Goal: Task Accomplishment & Management: Complete application form

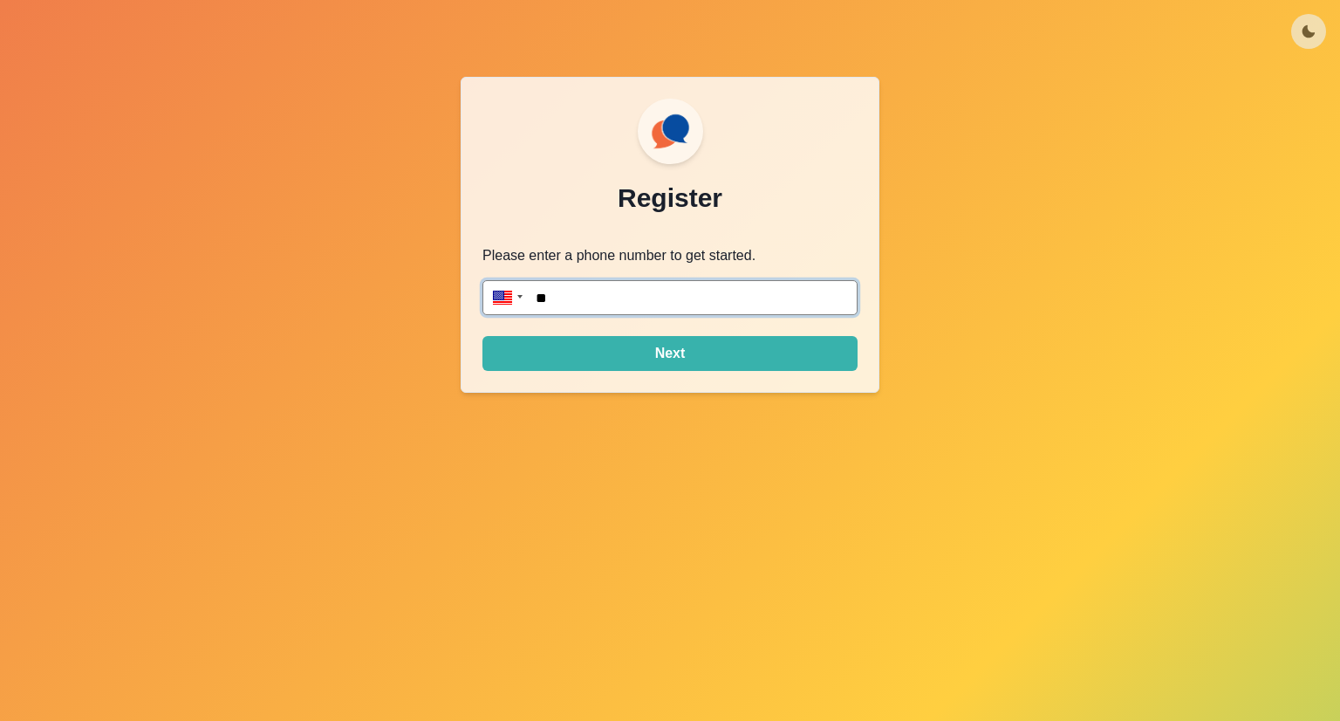
click at [641, 291] on input "**" at bounding box center [669, 297] width 375 height 35
type input "**********"
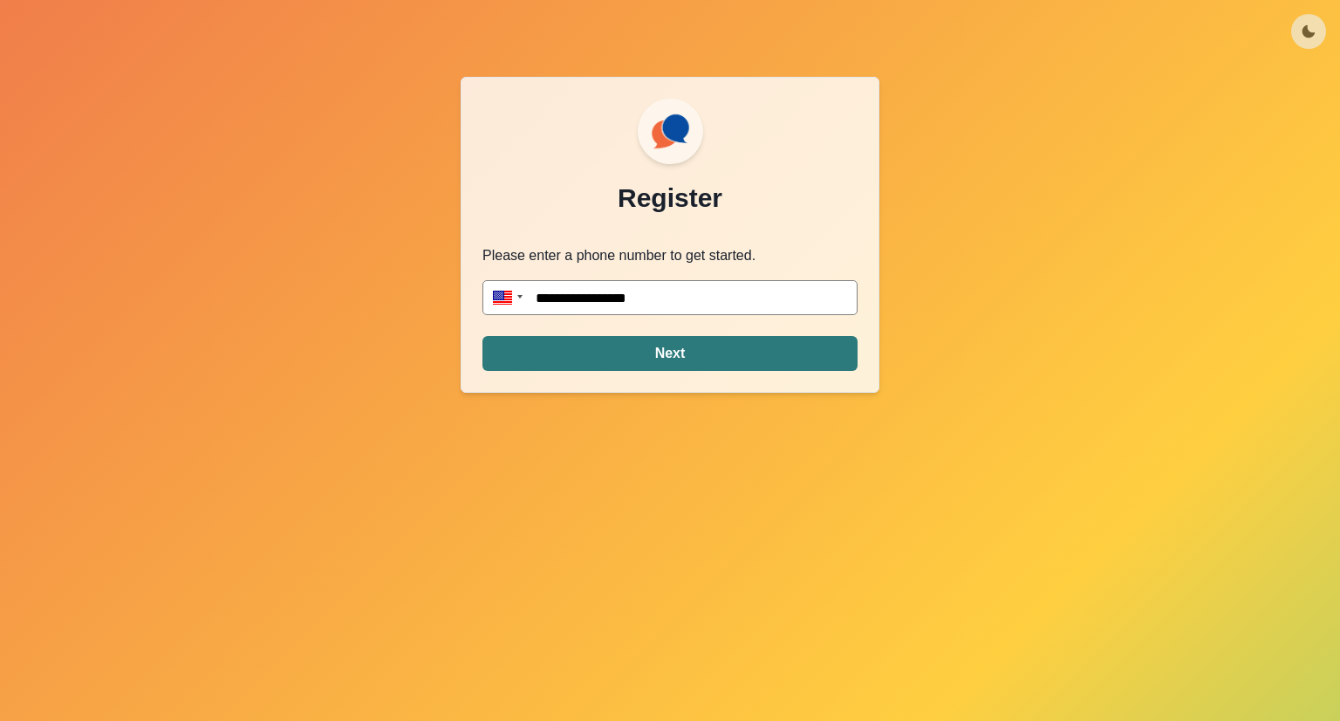
click at [755, 360] on button "Next" at bounding box center [669, 353] width 375 height 35
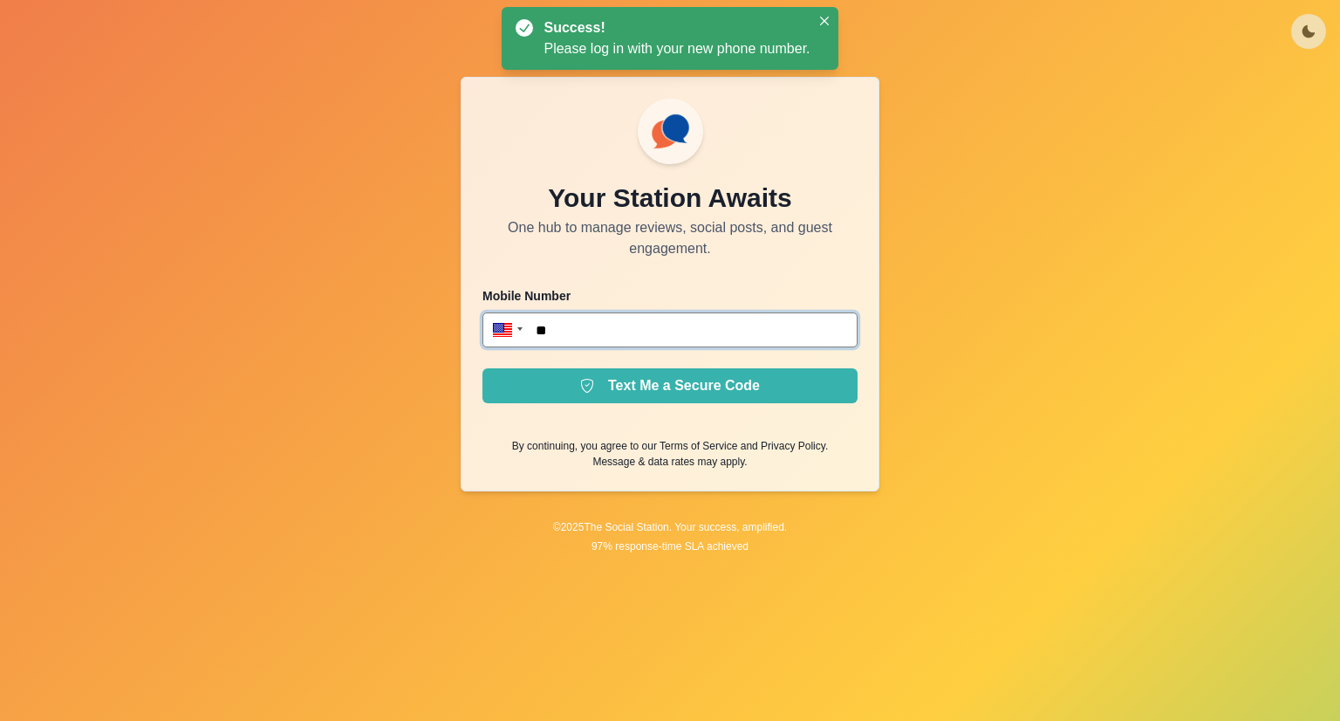
click at [663, 323] on input "**" at bounding box center [669, 329] width 375 height 35
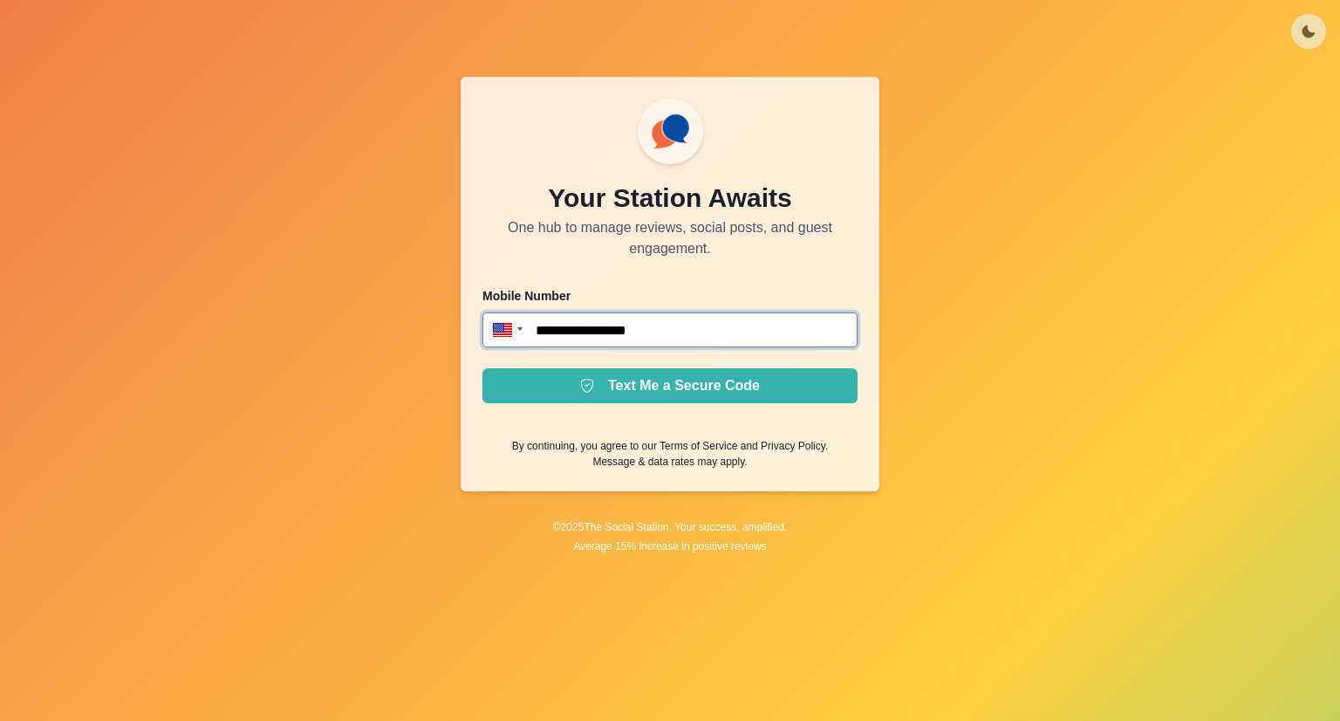
type input "**********"
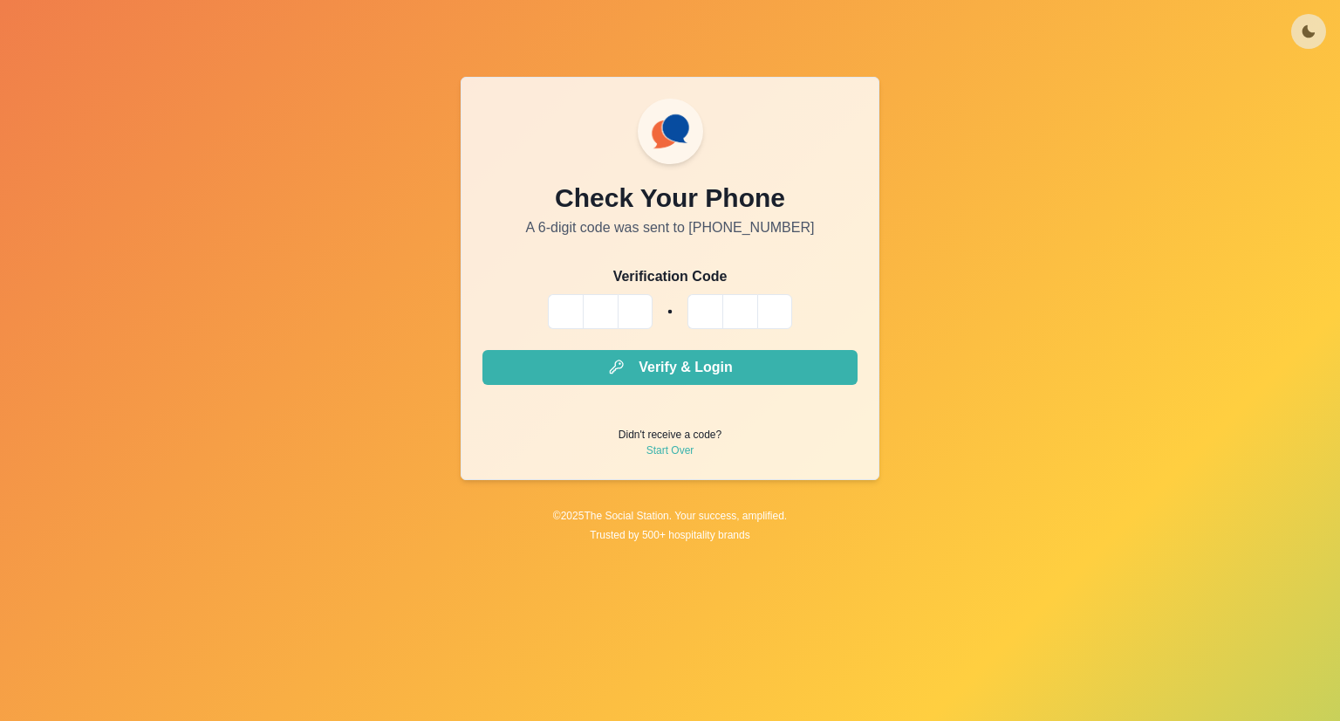
click at [555, 315] on input "Please enter your pin code" at bounding box center [565, 311] width 35 height 35
type input "*"
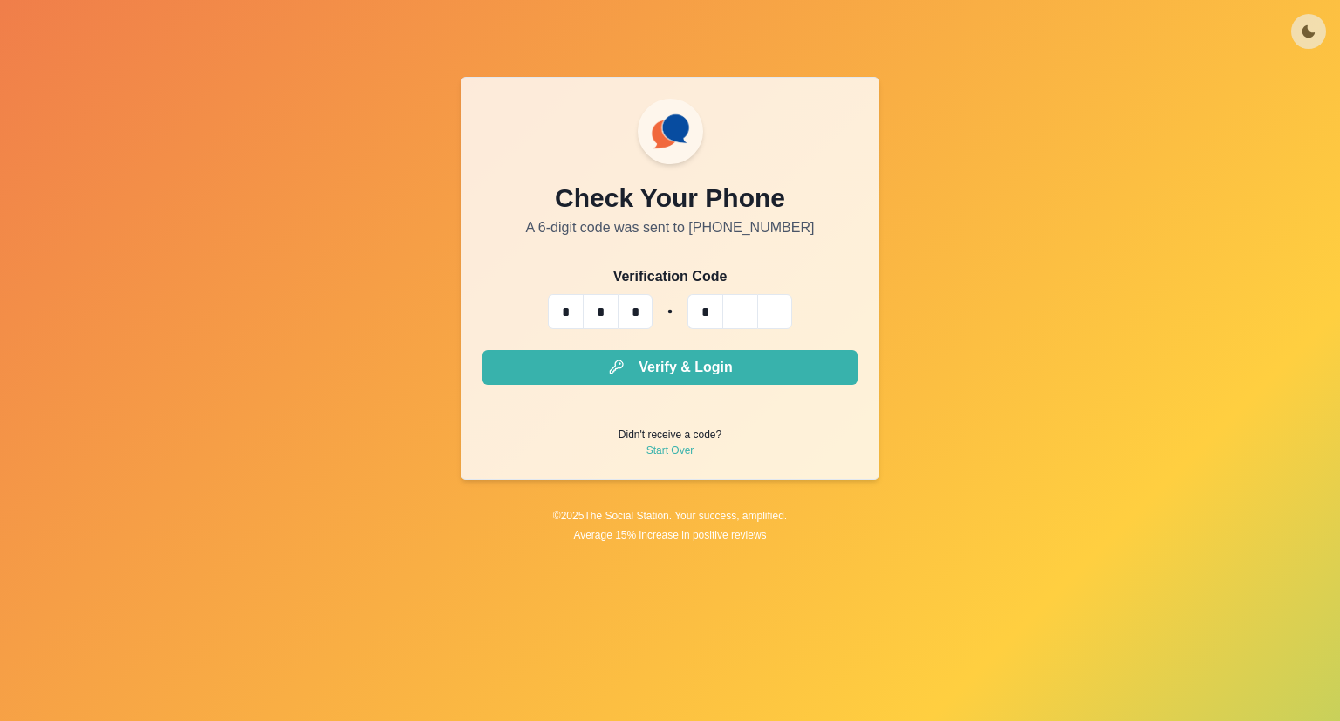
type input "*"
click at [482, 350] on button "Verify & Login" at bounding box center [669, 367] width 375 height 35
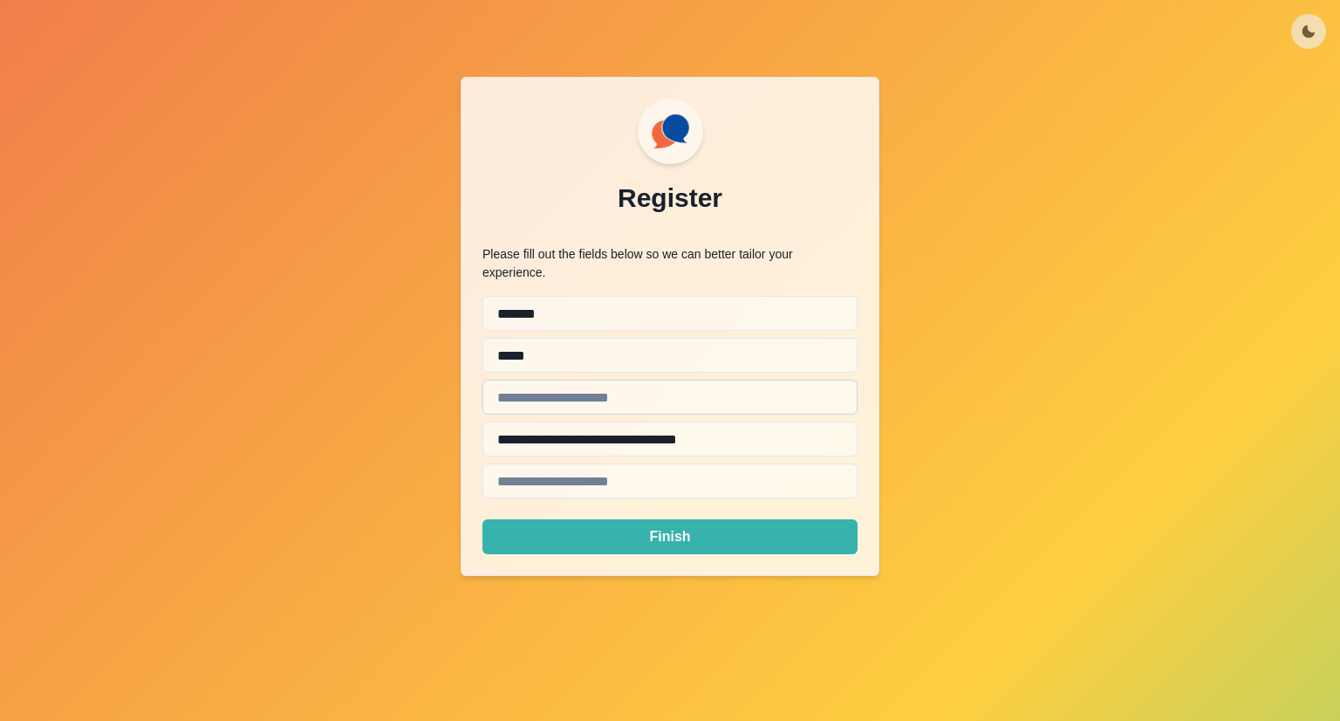
click at [575, 386] on input "text" at bounding box center [669, 397] width 375 height 35
type input "**********"
click at [610, 424] on input "**********" at bounding box center [669, 438] width 375 height 35
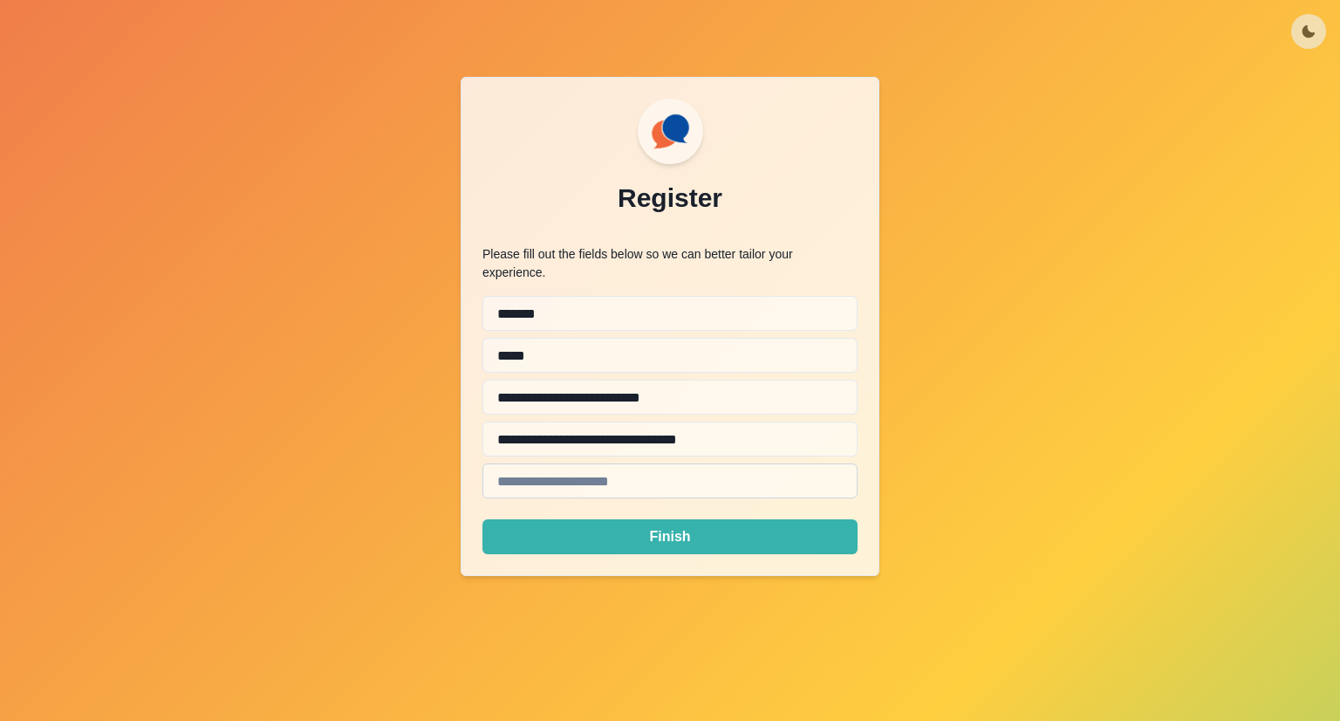
click at [498, 463] on input "email" at bounding box center [669, 480] width 375 height 35
paste input "**********"
type input "**********"
click at [482, 519] on button "Finish" at bounding box center [669, 536] width 375 height 35
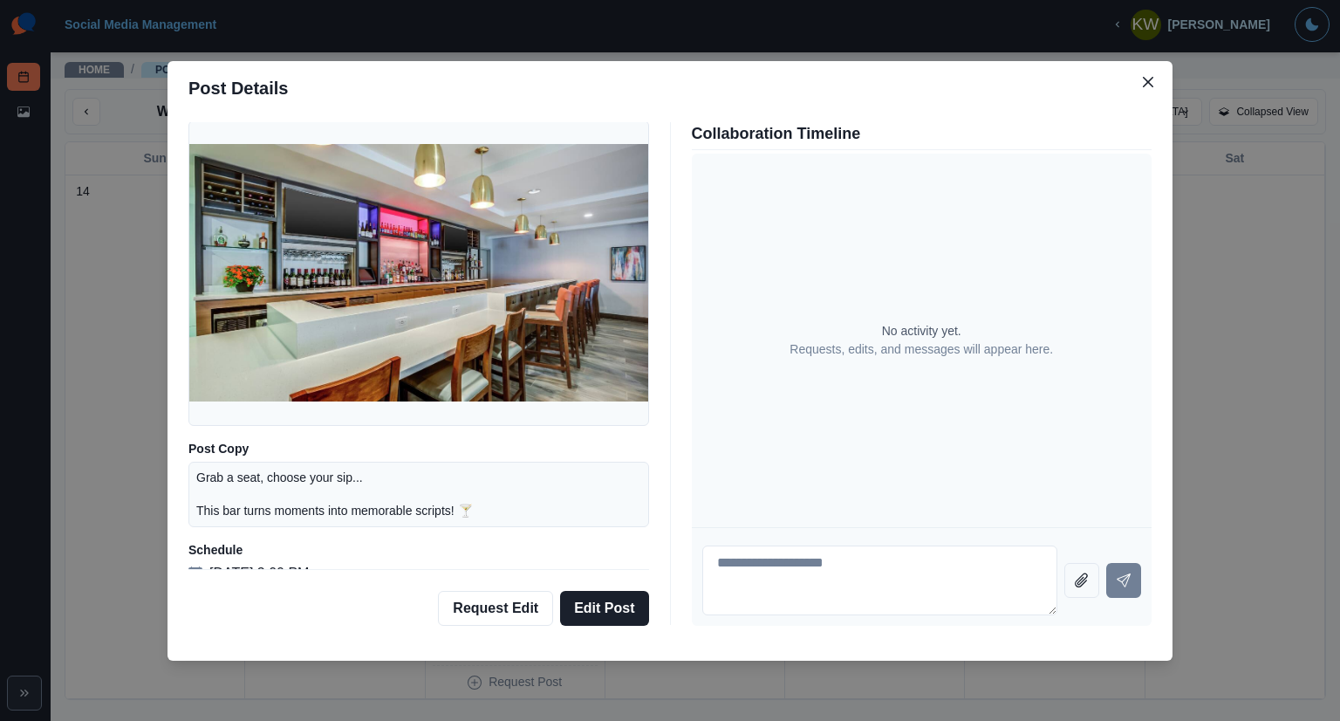
scroll to position [84, 0]
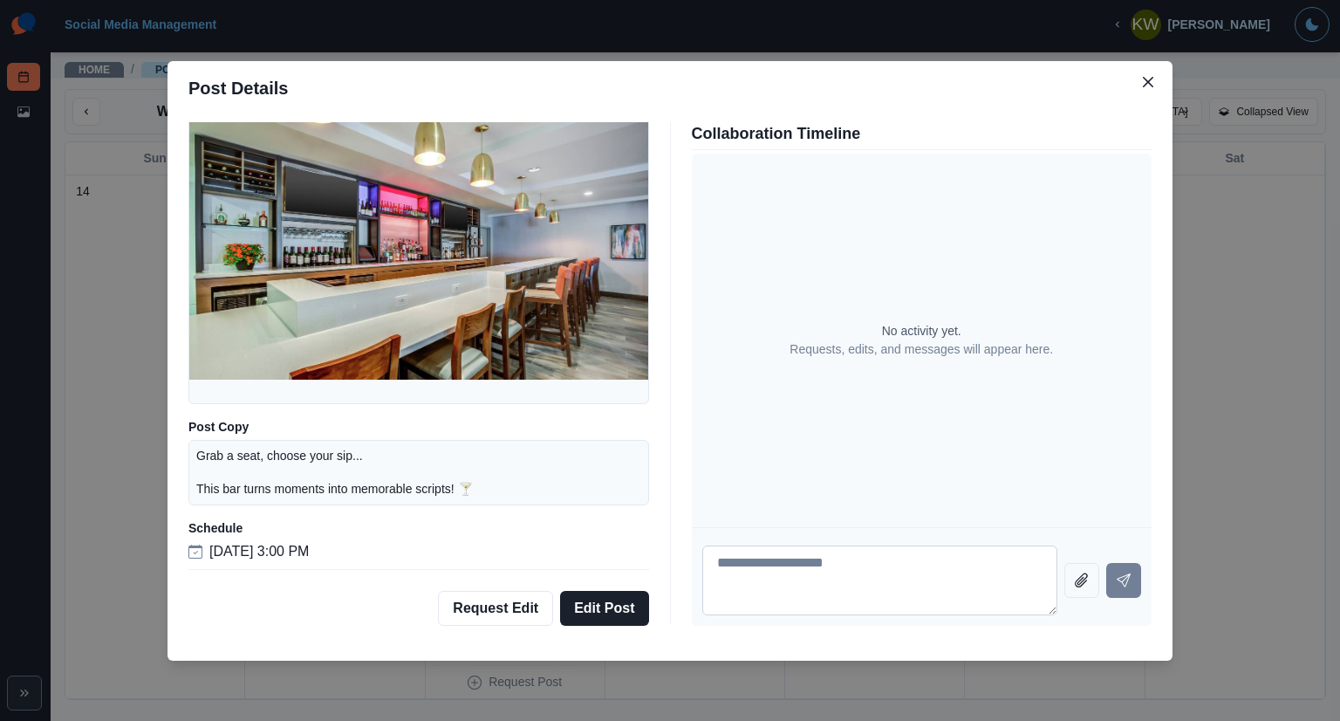
click at [843, 564] on textarea at bounding box center [880, 580] width 356 height 70
type textarea "*"
paste textarea "**********"
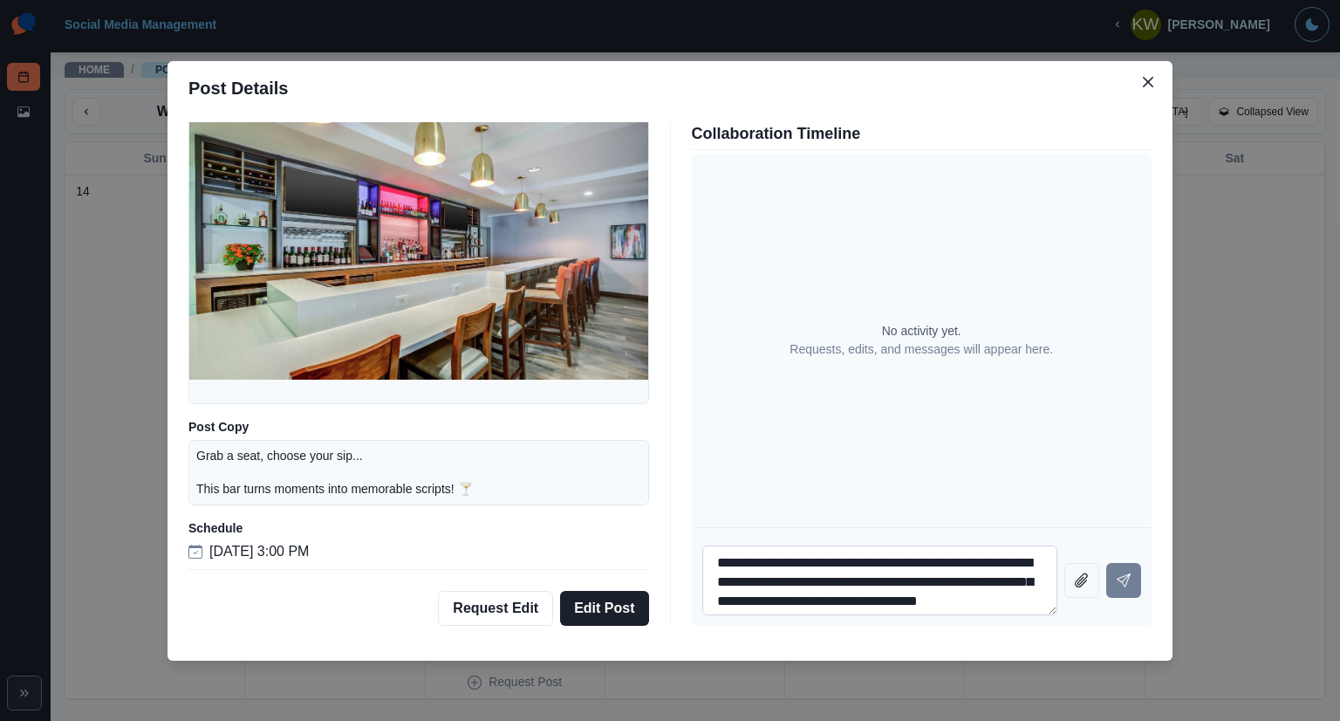
scroll to position [15, 0]
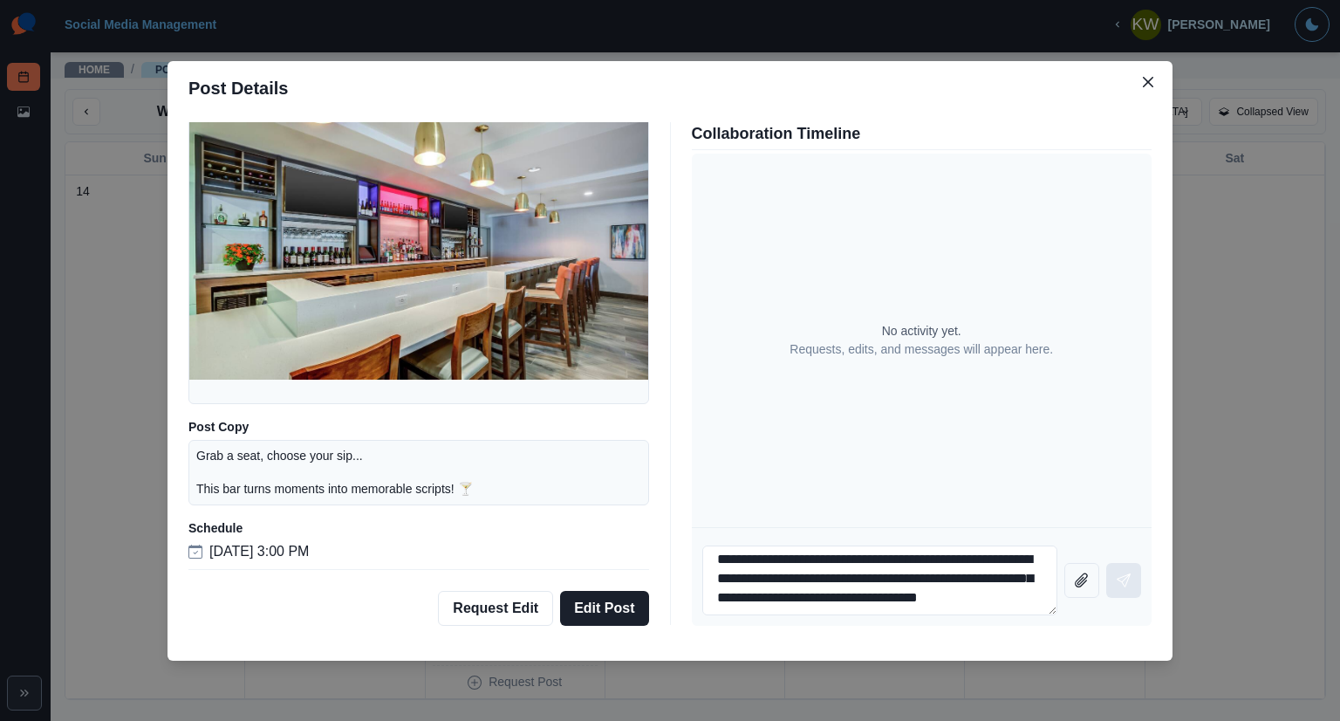
type textarea "**********"
click at [1118, 569] on button "Send message" at bounding box center [1123, 580] width 35 height 35
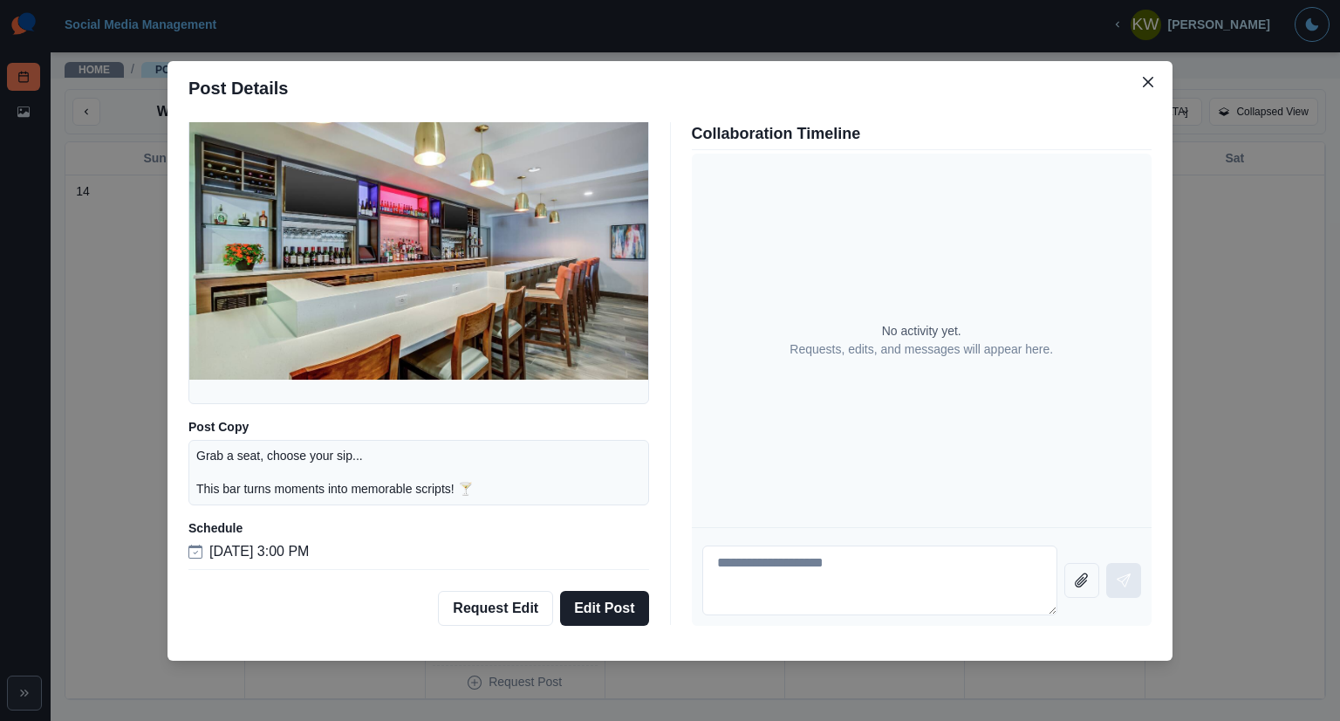
scroll to position [0, 0]
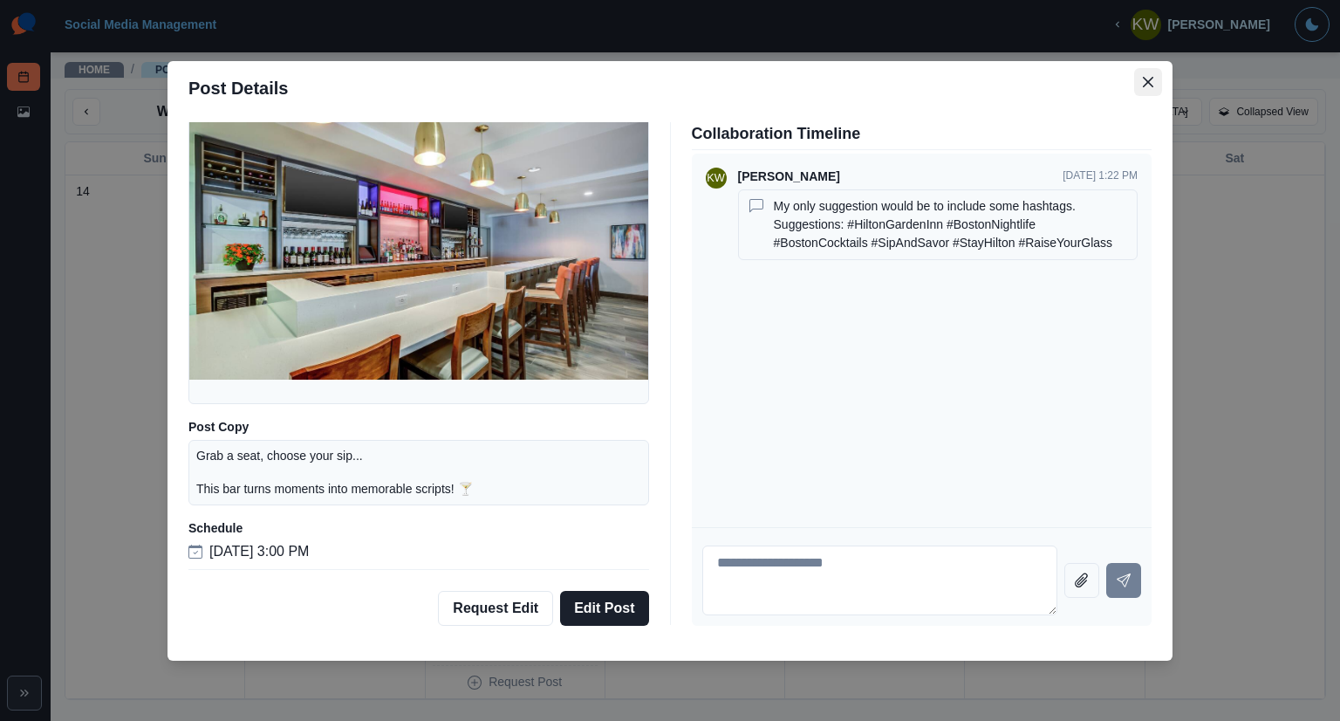
click at [1141, 84] on button "Close" at bounding box center [1148, 82] width 28 height 28
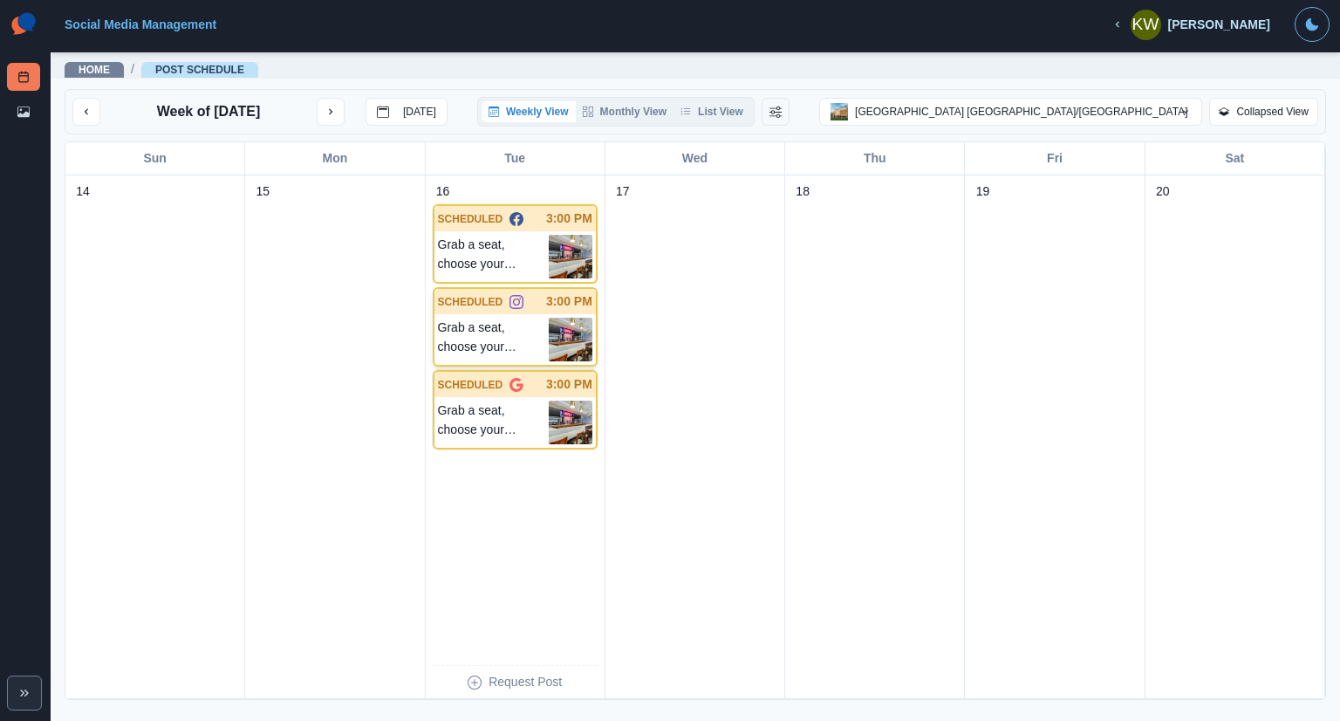
click at [506, 329] on p "Grab a seat, choose your sip... This bar turns moments into memorable scripts! 🍸" at bounding box center [493, 340] width 111 height 44
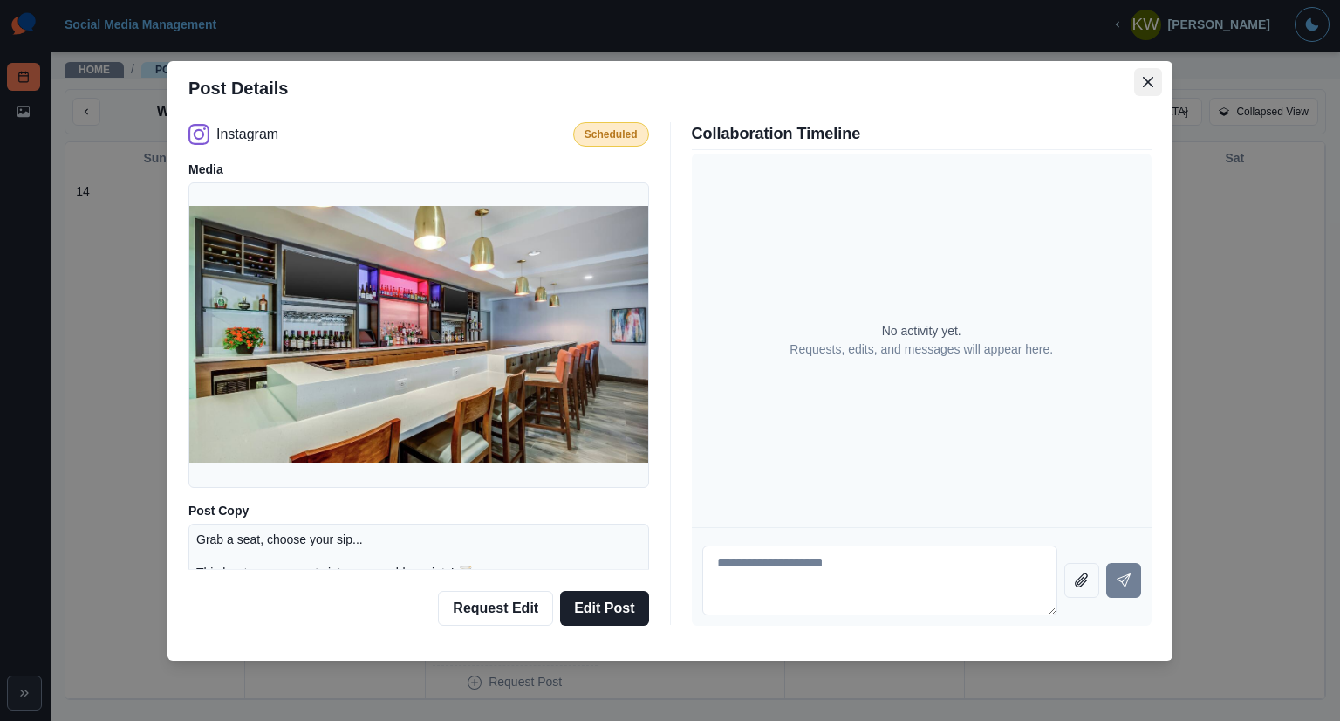
click at [1141, 75] on button "Close" at bounding box center [1148, 82] width 28 height 28
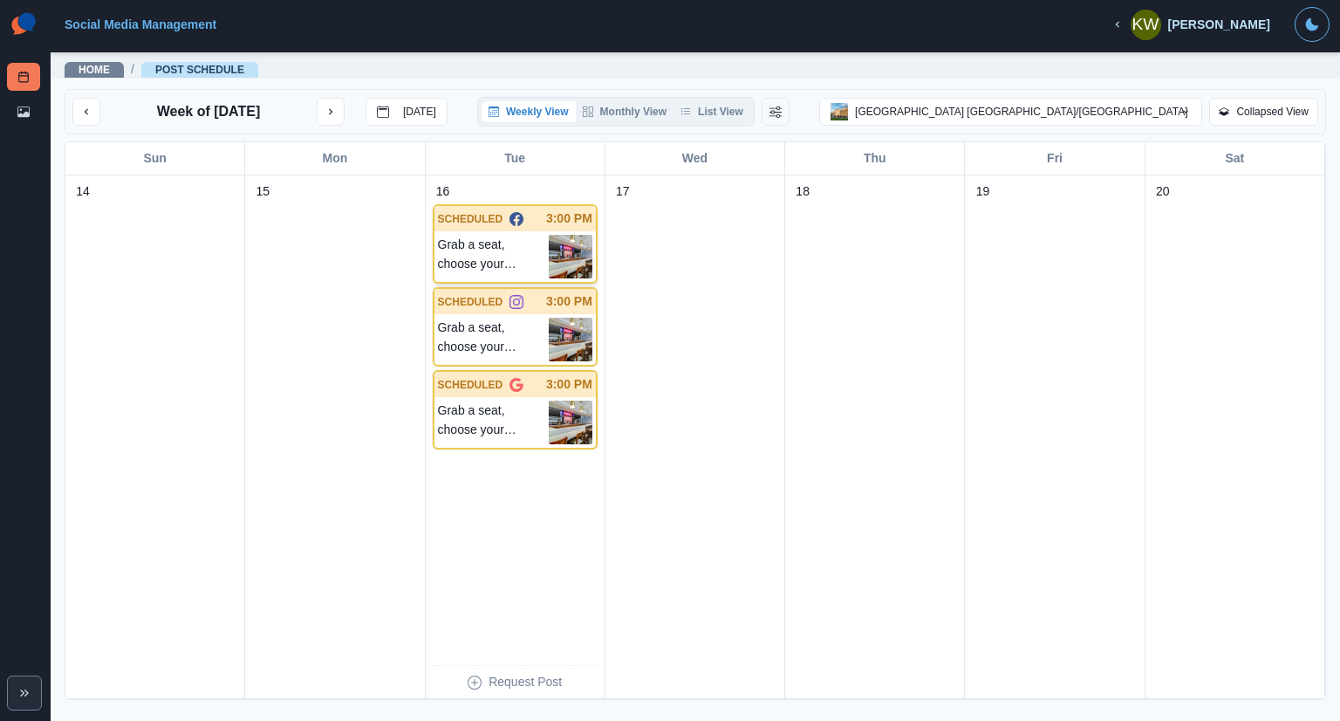
click at [530, 246] on p "Grab a seat, choose your sip... This bar turns moments into memorable scripts! 🍸" at bounding box center [493, 257] width 111 height 44
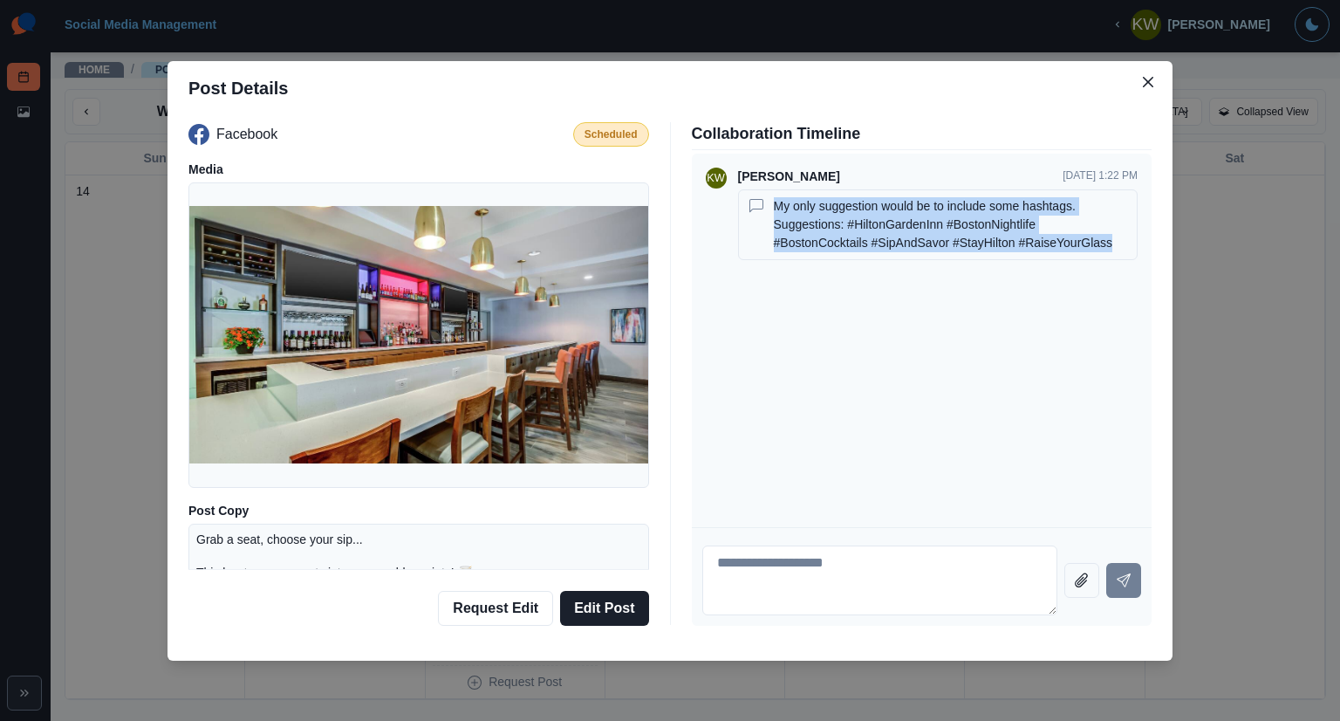
drag, startPoint x: 774, startPoint y: 207, endPoint x: 1101, endPoint y: 249, distance: 329.8
click at [1101, 249] on p "My only suggestion would be to include some hashtags. Suggestions: #HiltonGarde…" at bounding box center [952, 224] width 356 height 55
drag, startPoint x: 998, startPoint y: 242, endPoint x: 898, endPoint y: 217, distance: 103.3
click at [898, 217] on p "My only suggestion would be to include some hashtags. Suggestions: #HiltonGarde…" at bounding box center [952, 224] width 356 height 55
click at [871, 222] on p "My only suggestion would be to include some hashtags. Suggestions: #HiltonGarde…" at bounding box center [952, 224] width 356 height 55
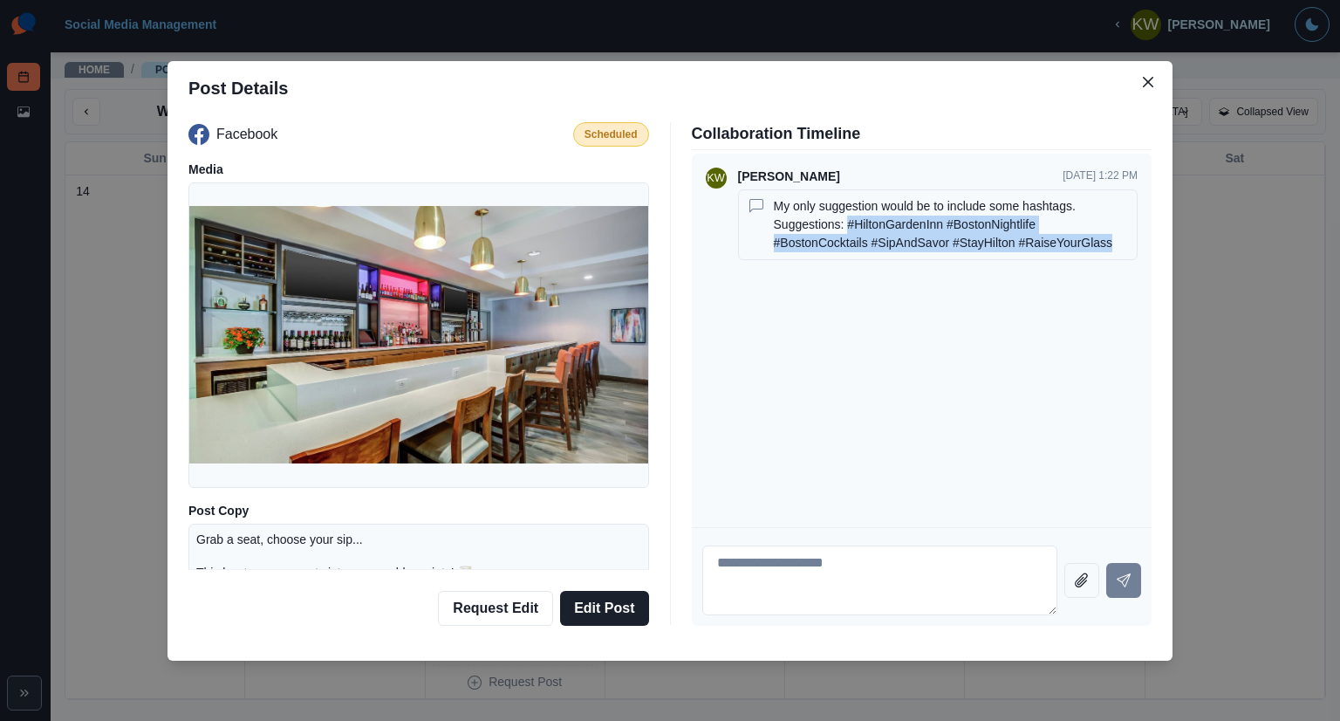
drag, startPoint x: 845, startPoint y: 225, endPoint x: 1112, endPoint y: 255, distance: 269.5
click at [1112, 255] on div "My only suggestion would be to include some hashtags. Suggestions: #HiltonGarde…" at bounding box center [938, 224] width 400 height 71
copy p "#HiltonGardenInn #BostonNightlife #BostonCocktails #SipAndSavor #StayHilton #Ra…"
click at [882, 227] on p "My only suggestion would be to include some hashtags. Suggestions: #HiltonGarde…" at bounding box center [952, 224] width 356 height 55
drag, startPoint x: 776, startPoint y: 201, endPoint x: 1124, endPoint y: 271, distance: 354.4
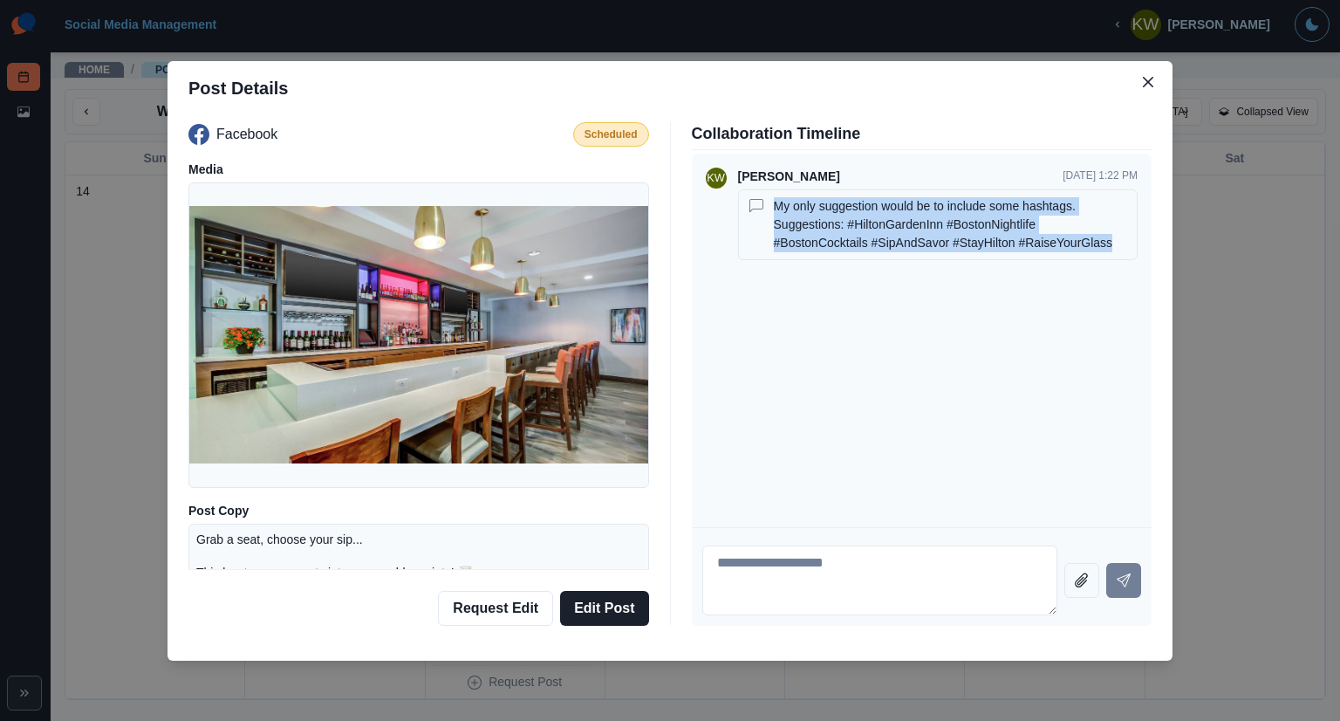
click at [1124, 271] on div "KW [PERSON_NAME] [DATE] 1:22 PM My only suggestion would be to include some has…" at bounding box center [922, 340] width 461 height 373
copy p "My only suggestion would be to include some hashtags. Suggestions: #HiltonGarde…"
click at [1150, 82] on icon "Close" at bounding box center [1148, 82] width 10 height 10
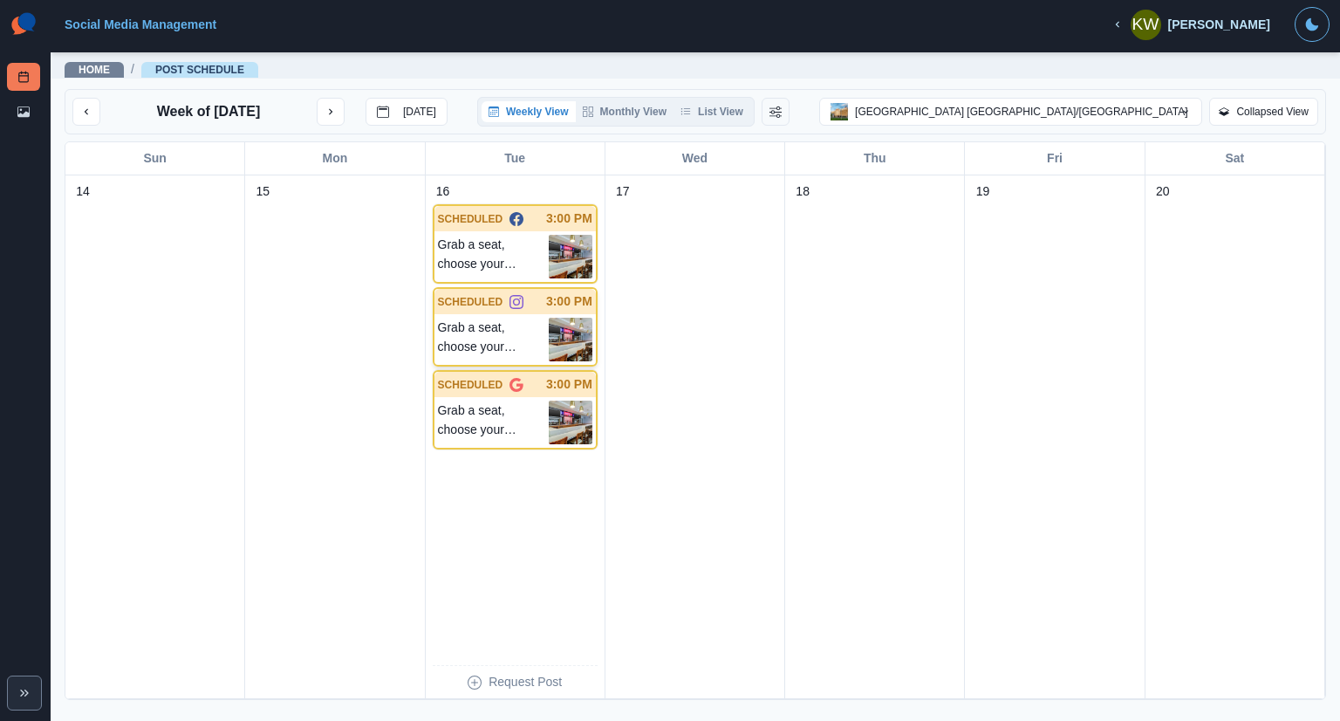
click at [497, 320] on p "Grab a seat, choose your sip... This bar turns moments into memorable scripts! 🍸" at bounding box center [493, 340] width 111 height 44
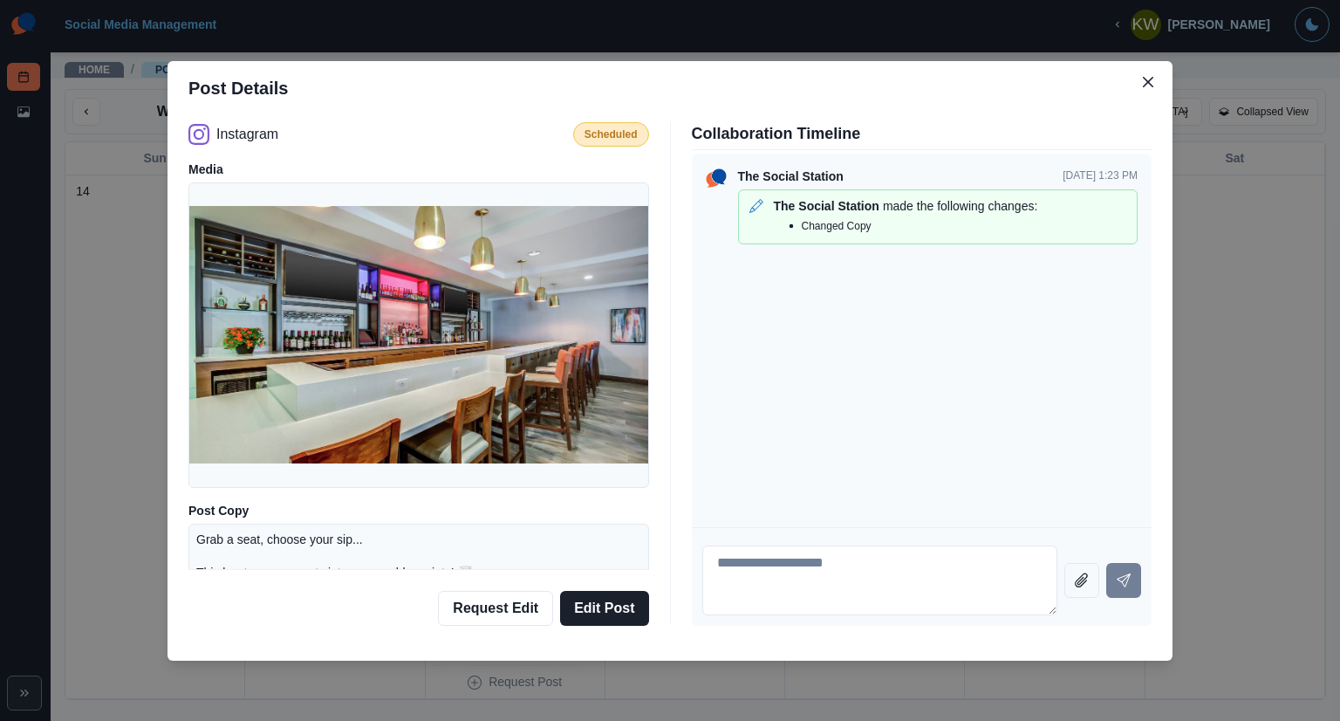
click at [406, 391] on img at bounding box center [418, 335] width 459 height 258
click at [831, 224] on p "Changed Copy" at bounding box center [837, 226] width 70 height 16
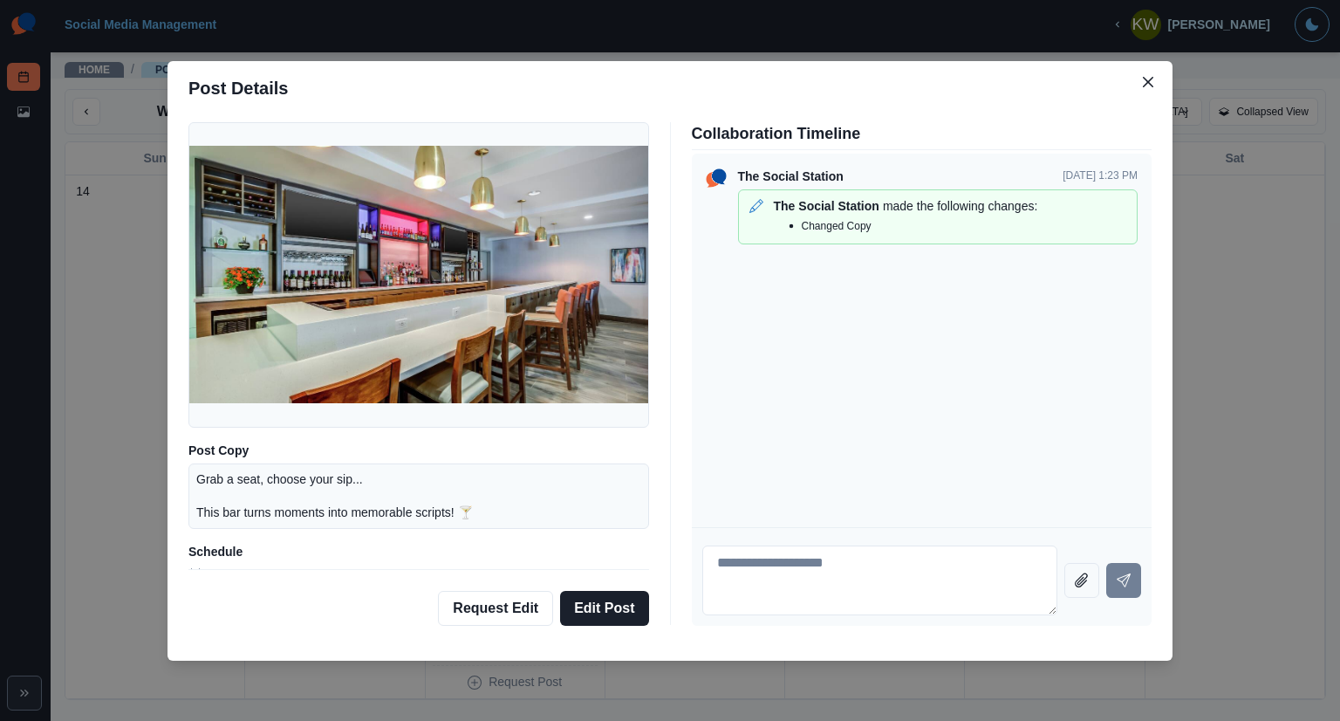
scroll to position [84, 0]
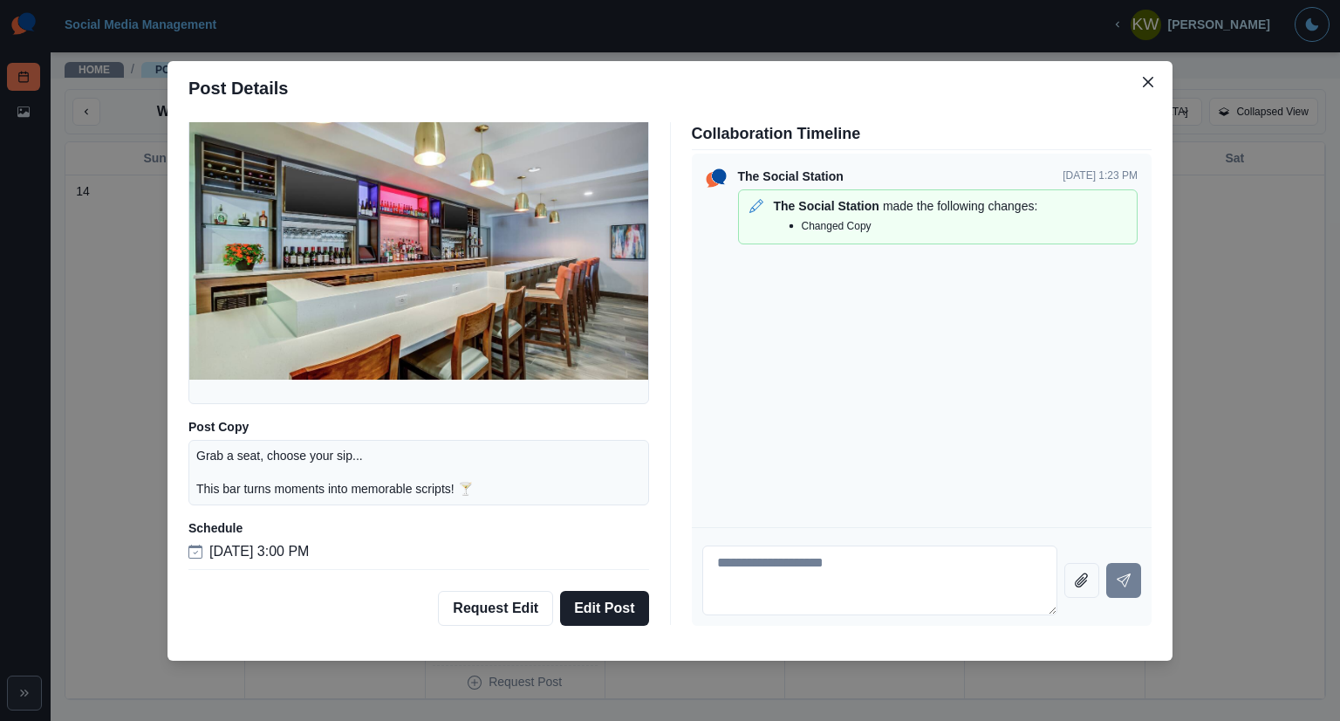
click at [291, 498] on div "Grab a seat, choose your sip... This bar turns moments into memorable scripts! 🍸" at bounding box center [418, 473] width 461 height 66
drag, startPoint x: 407, startPoint y: 489, endPoint x: 415, endPoint y: 488, distance: 8.8
click at [408, 489] on p "Grab a seat, choose your sip... This bar turns moments into memorable scripts! 🍸" at bounding box center [334, 473] width 277 height 51
click at [463, 489] on p "Grab a seat, choose your sip... This bar turns moments into memorable scripts! 🍸" at bounding box center [334, 473] width 277 height 51
click at [1139, 82] on button "Close" at bounding box center [1148, 82] width 28 height 28
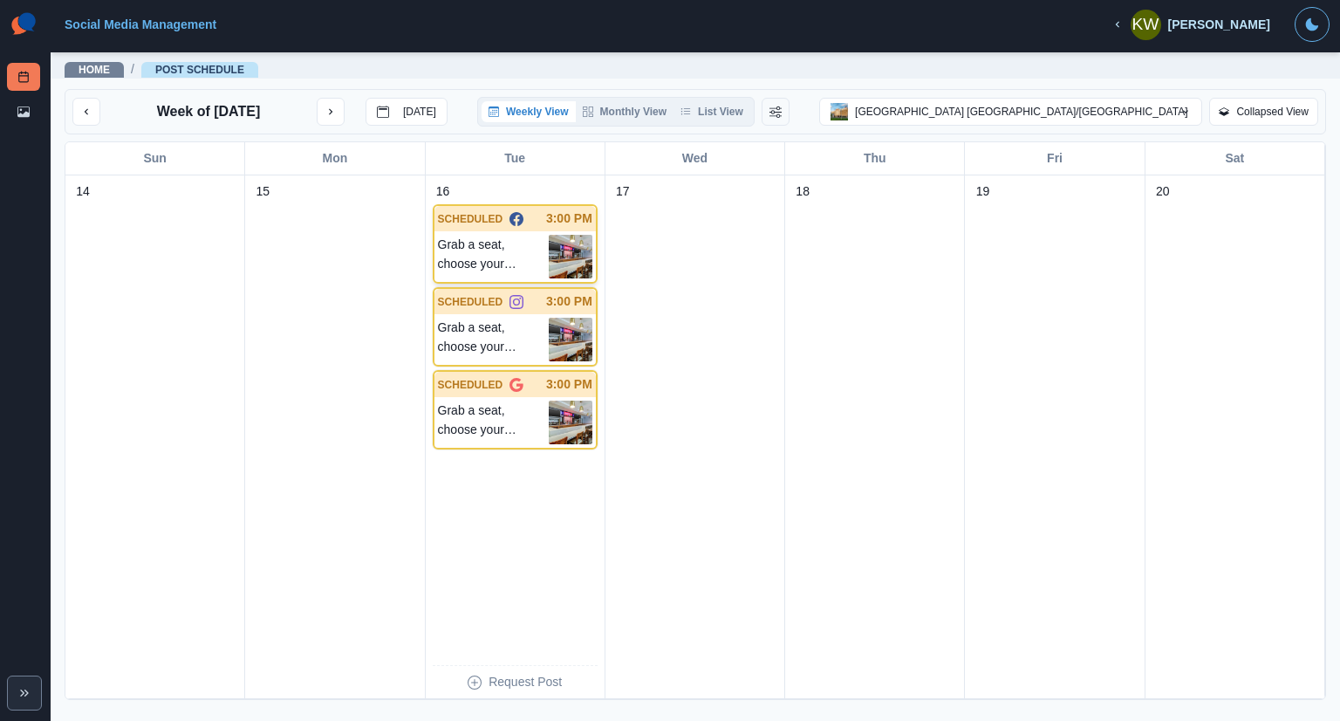
click at [505, 250] on p "Grab a seat, choose your sip... This bar turns moments into memorable scripts! 🍸" at bounding box center [493, 257] width 111 height 44
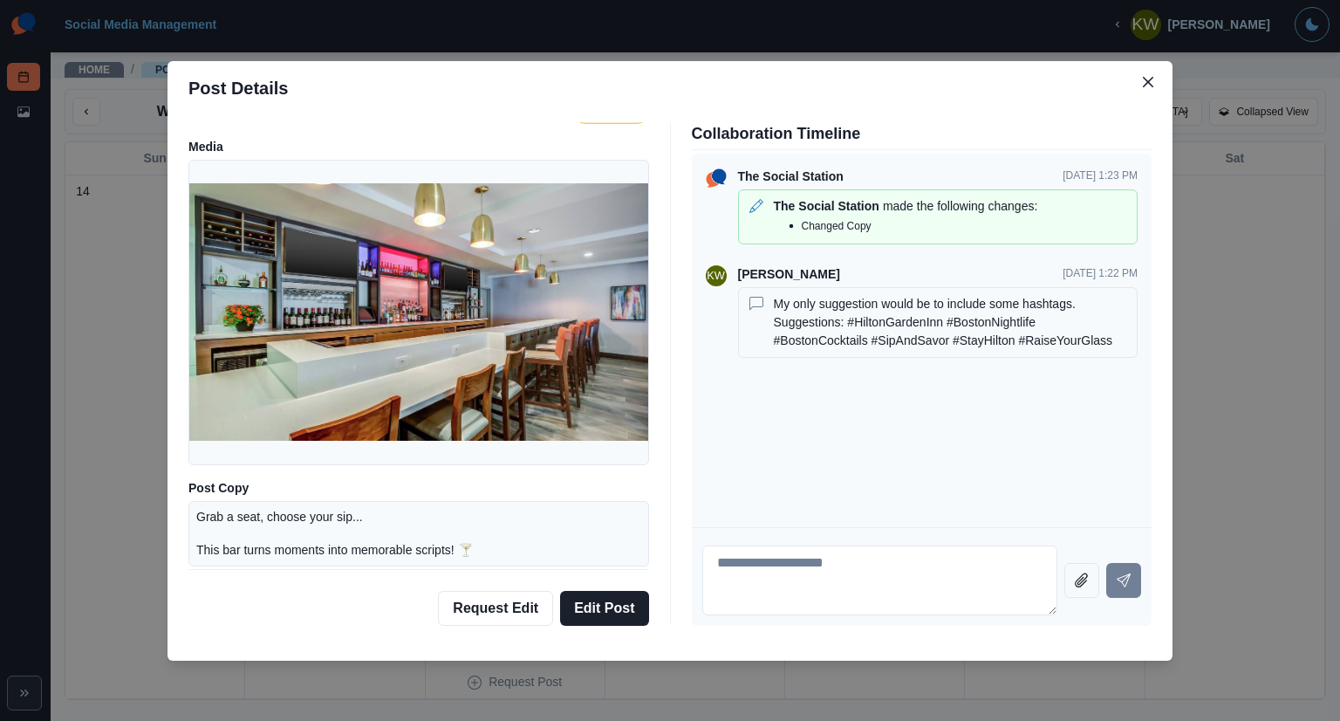
scroll to position [0, 0]
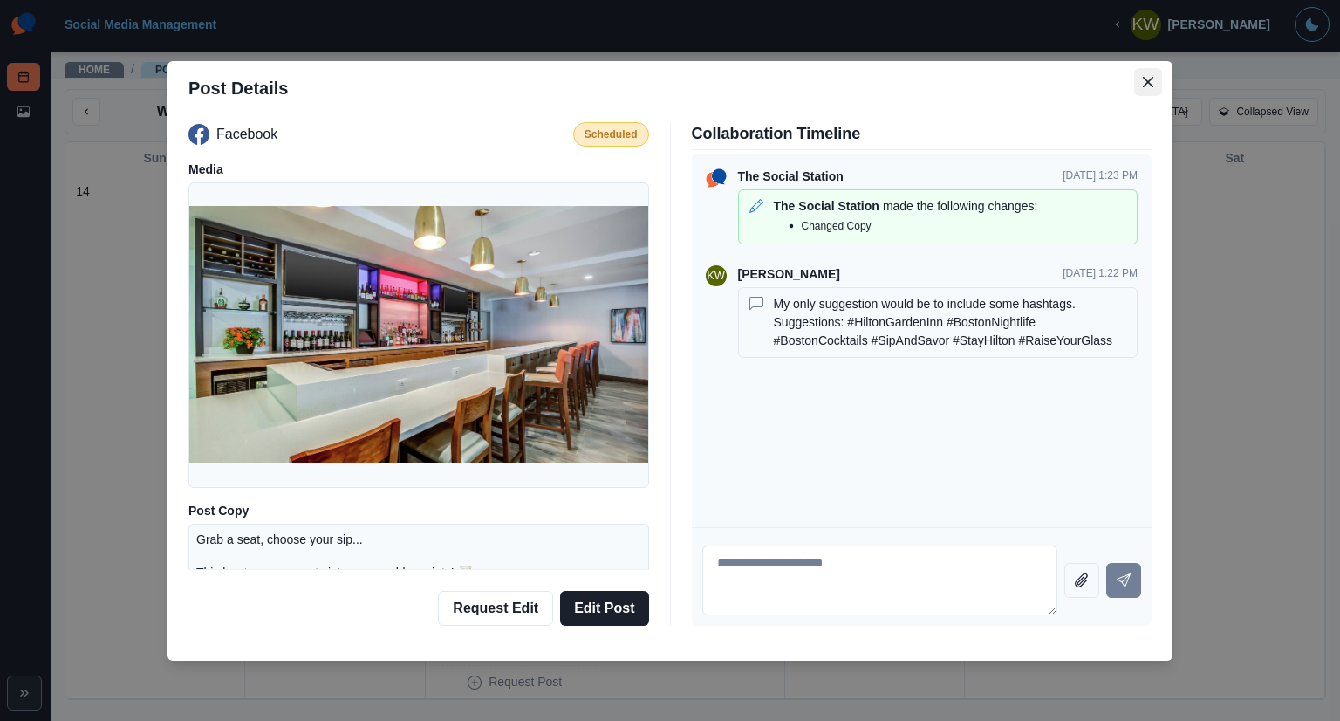
click at [1145, 83] on icon "Close" at bounding box center [1148, 82] width 10 height 10
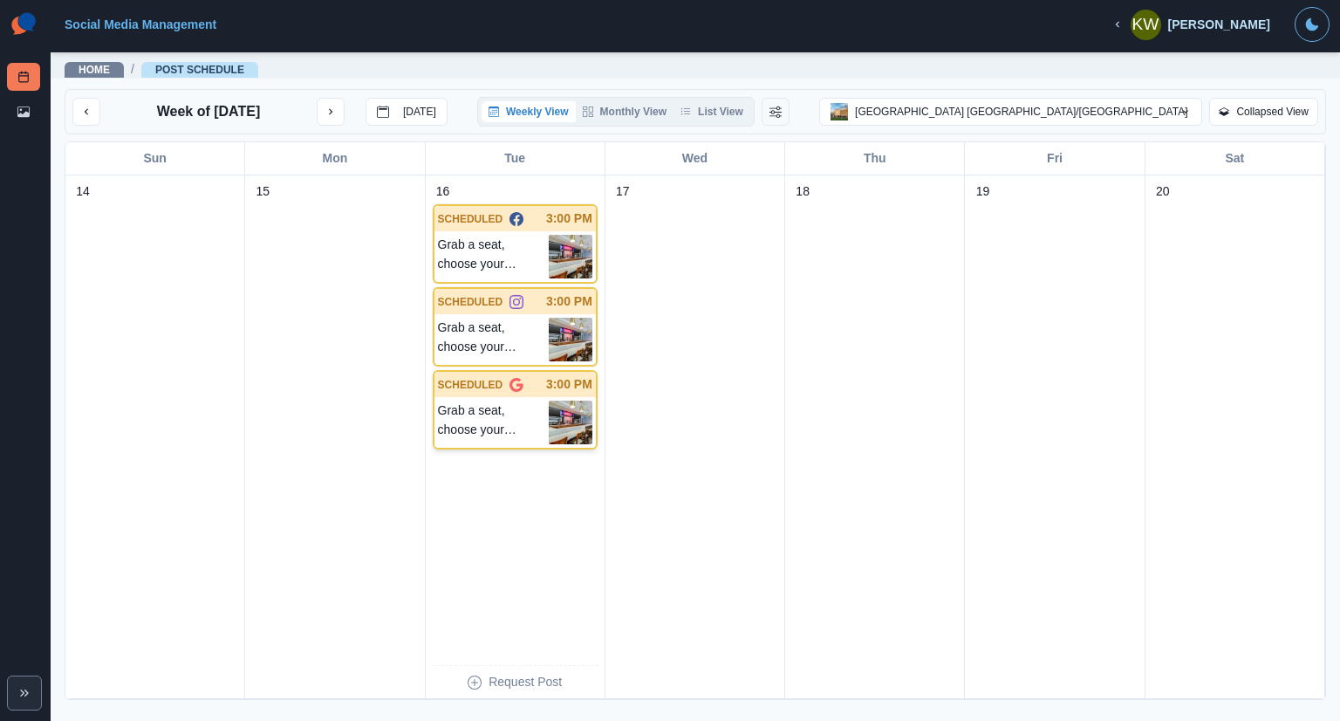
click at [512, 423] on p "Grab a seat, choose your sip... This bar turns moments into memorable scripts! 🍸" at bounding box center [493, 422] width 111 height 44
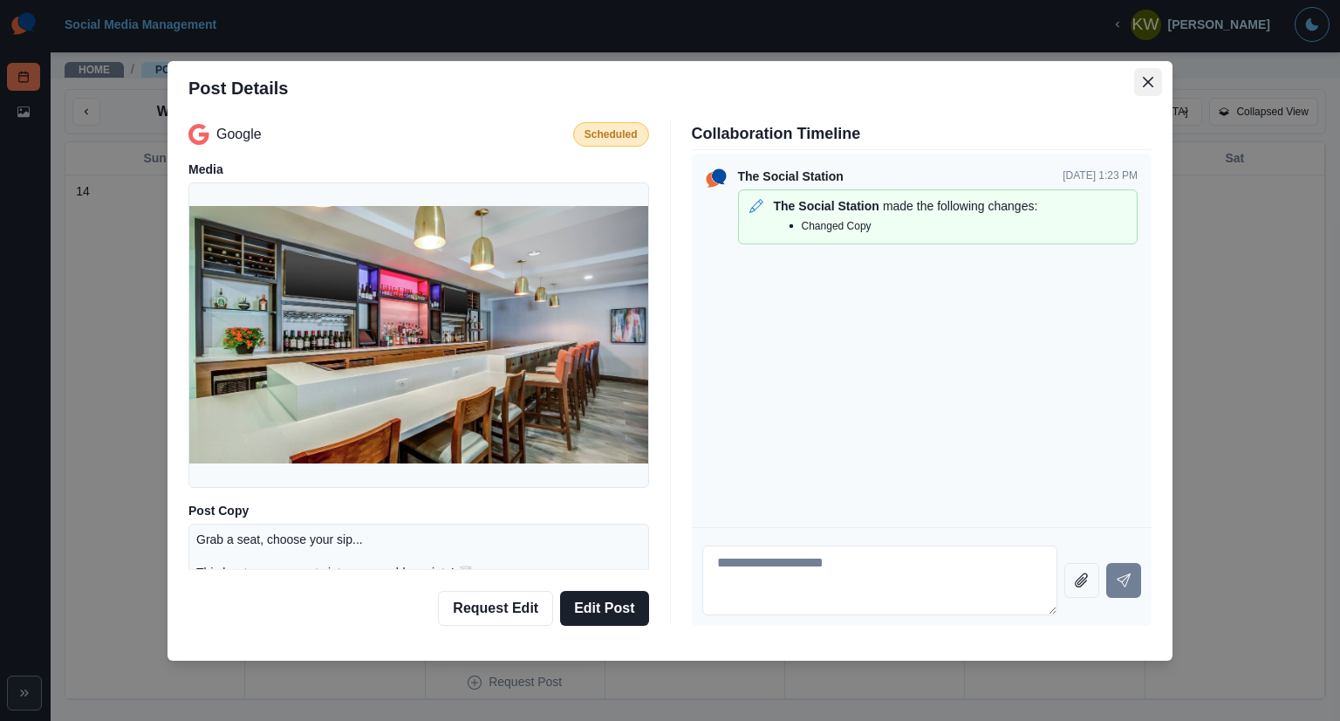
click at [1150, 90] on button "Close" at bounding box center [1148, 82] width 28 height 28
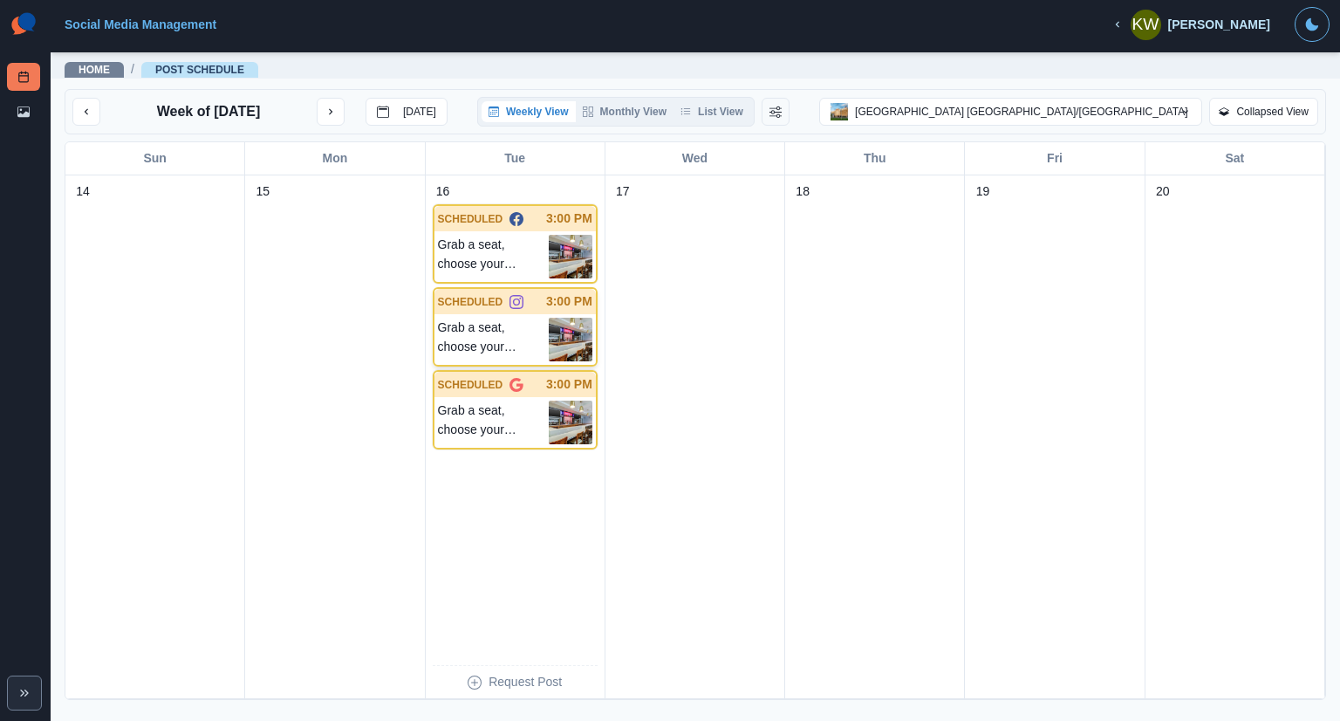
click at [516, 329] on p "Grab a seat, choose your sip... This bar turns moments into memorable scripts! 🍸" at bounding box center [493, 340] width 111 height 44
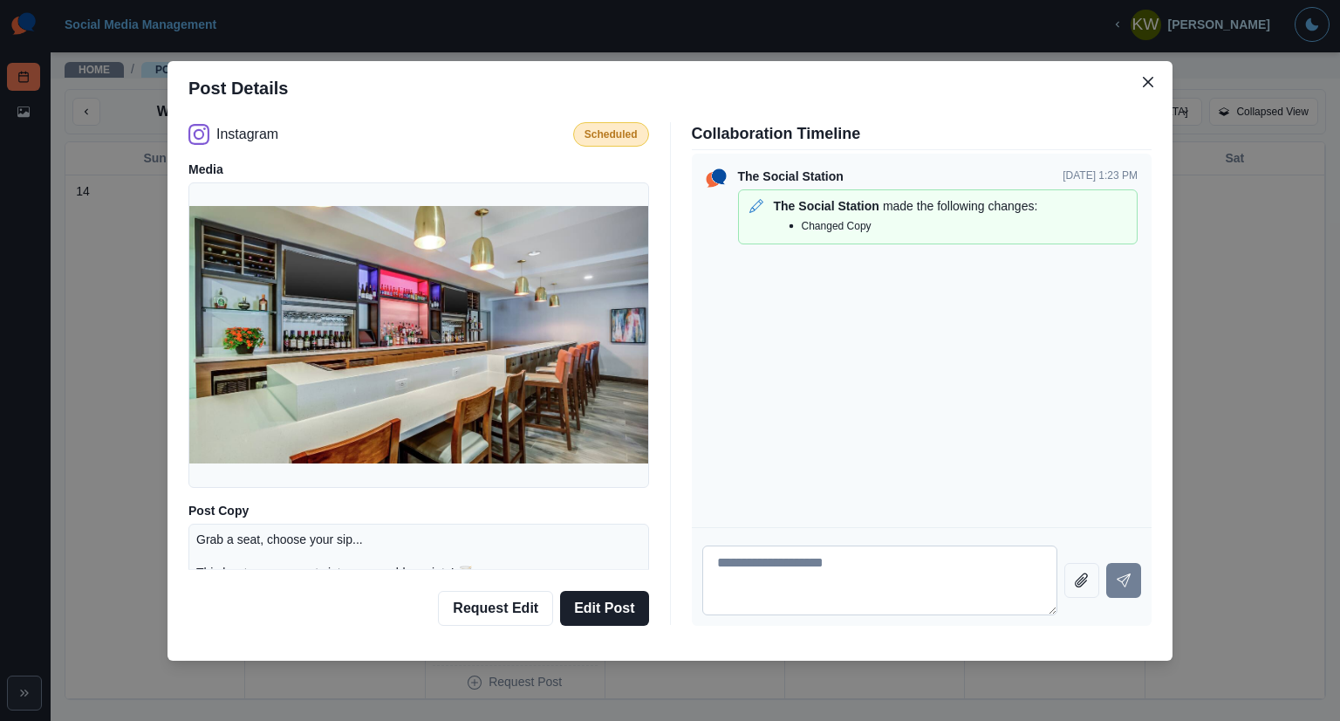
click at [773, 563] on textarea at bounding box center [880, 580] width 356 height 70
type textarea "**********"
click at [1148, 74] on button "Close" at bounding box center [1148, 82] width 28 height 28
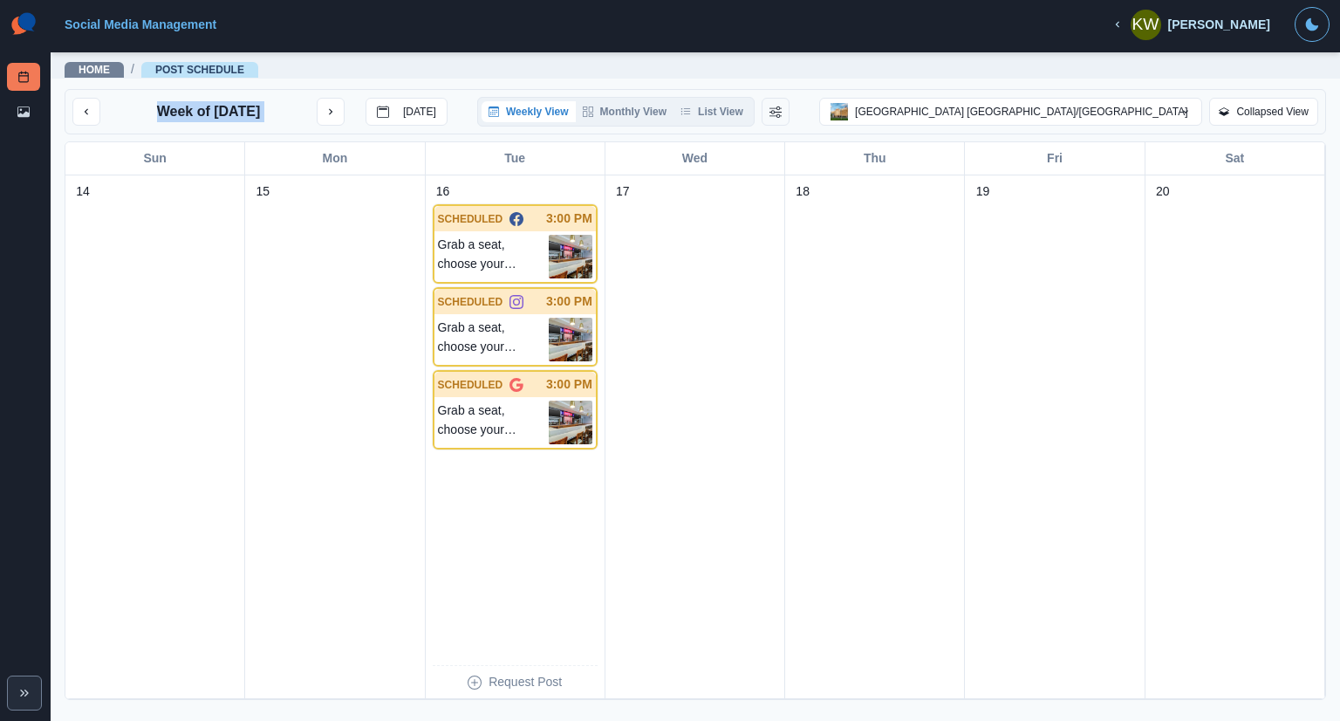
drag, startPoint x: 479, startPoint y: 79, endPoint x: 865, endPoint y: 79, distance: 386.5
click at [865, 81] on div "Home / Post Schedule" at bounding box center [695, 66] width 1289 height 31
click at [865, 79] on div "Home / Post Schedule" at bounding box center [695, 66] width 1289 height 31
click at [474, 250] on p "Grab a seat, choose your sip... This bar turns moments into memorable scripts! 🍸" at bounding box center [493, 257] width 111 height 44
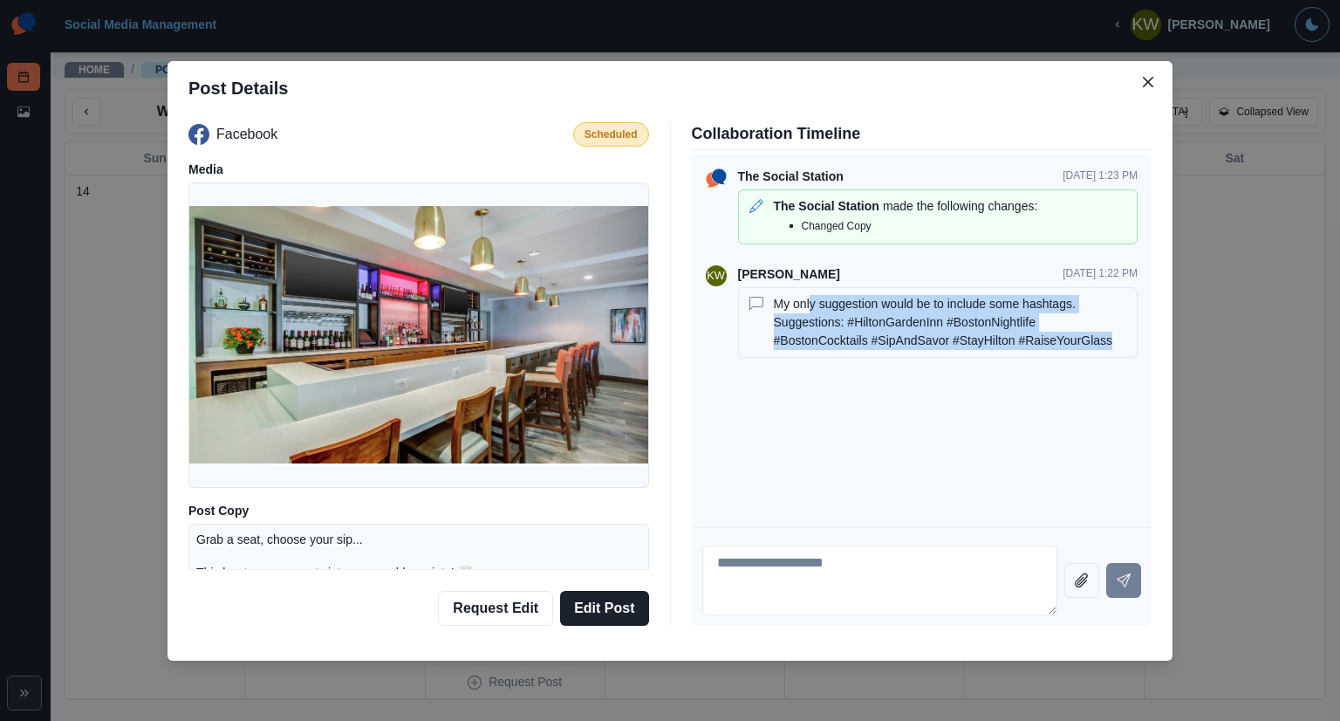
drag, startPoint x: 810, startPoint y: 310, endPoint x: 1100, endPoint y: 350, distance: 293.3
click at [1103, 350] on div "My only suggestion would be to include some hashtags. Suggestions: #HiltonGarde…" at bounding box center [938, 322] width 400 height 71
click at [1016, 343] on p "My only suggestion would be to include some hashtags. Suggestions: #HiltonGarde…" at bounding box center [952, 322] width 356 height 55
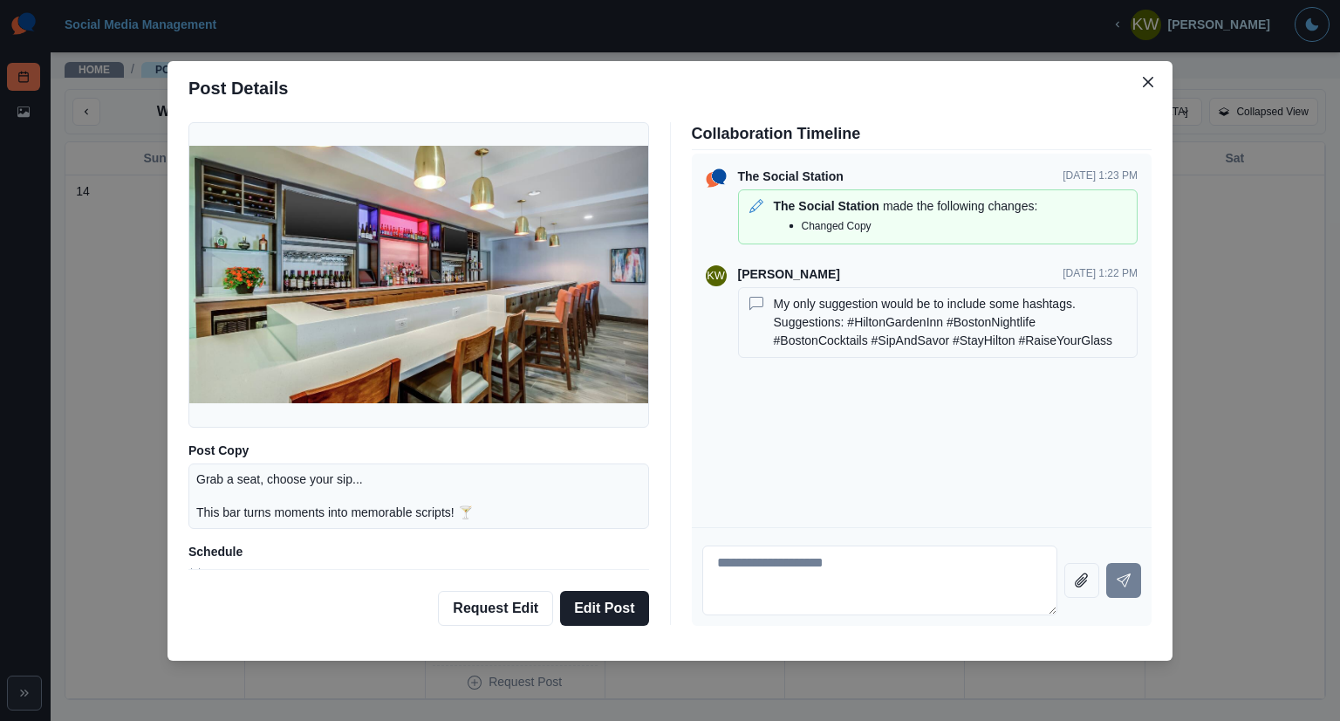
scroll to position [84, 0]
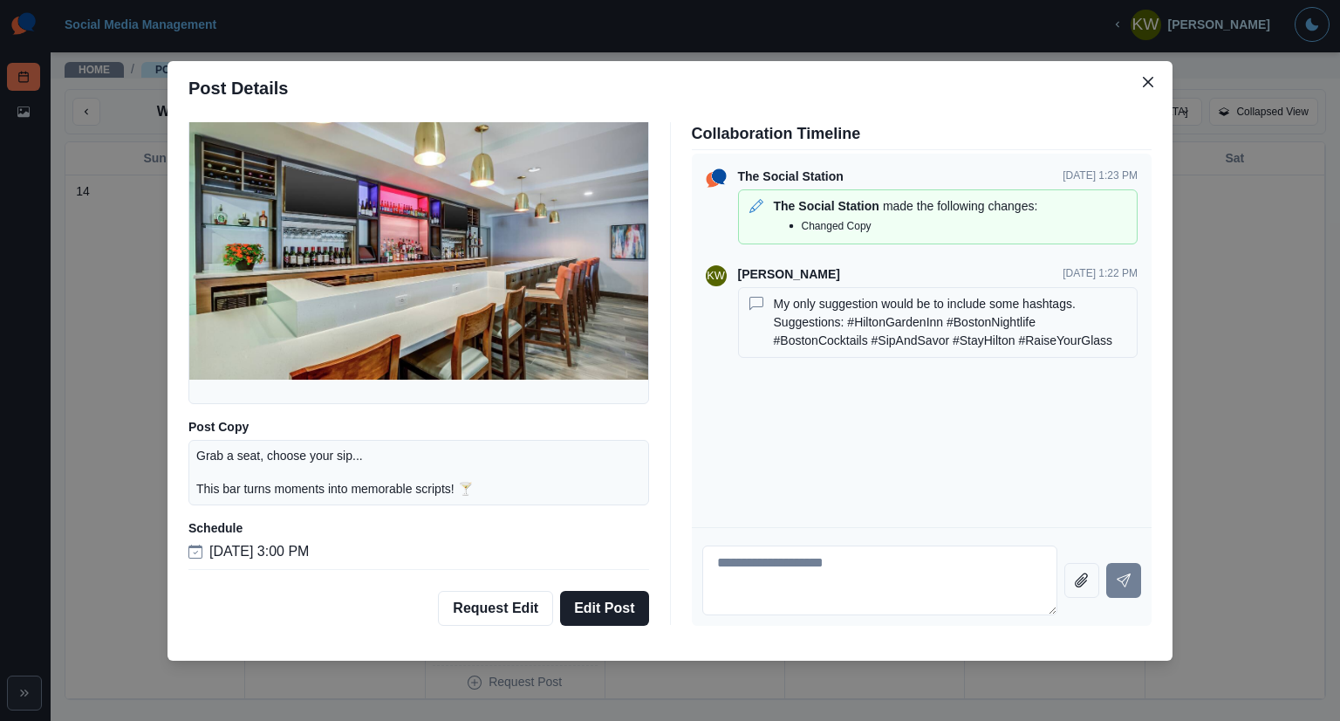
click at [443, 489] on p "Grab a seat, choose your sip... This bar turns moments into memorable scripts! 🍸" at bounding box center [334, 473] width 277 height 51
click at [516, 487] on div "Grab a seat, choose your sip... This bar turns moments into memorable scripts! 🍸" at bounding box center [418, 473] width 461 height 66
drag, startPoint x: 1159, startPoint y: 83, endPoint x: 721, endPoint y: 92, distance: 438.1
click at [720, 98] on header "Post Details" at bounding box center [670, 88] width 1005 height 54
click at [1143, 80] on icon "Close" at bounding box center [1148, 82] width 10 height 10
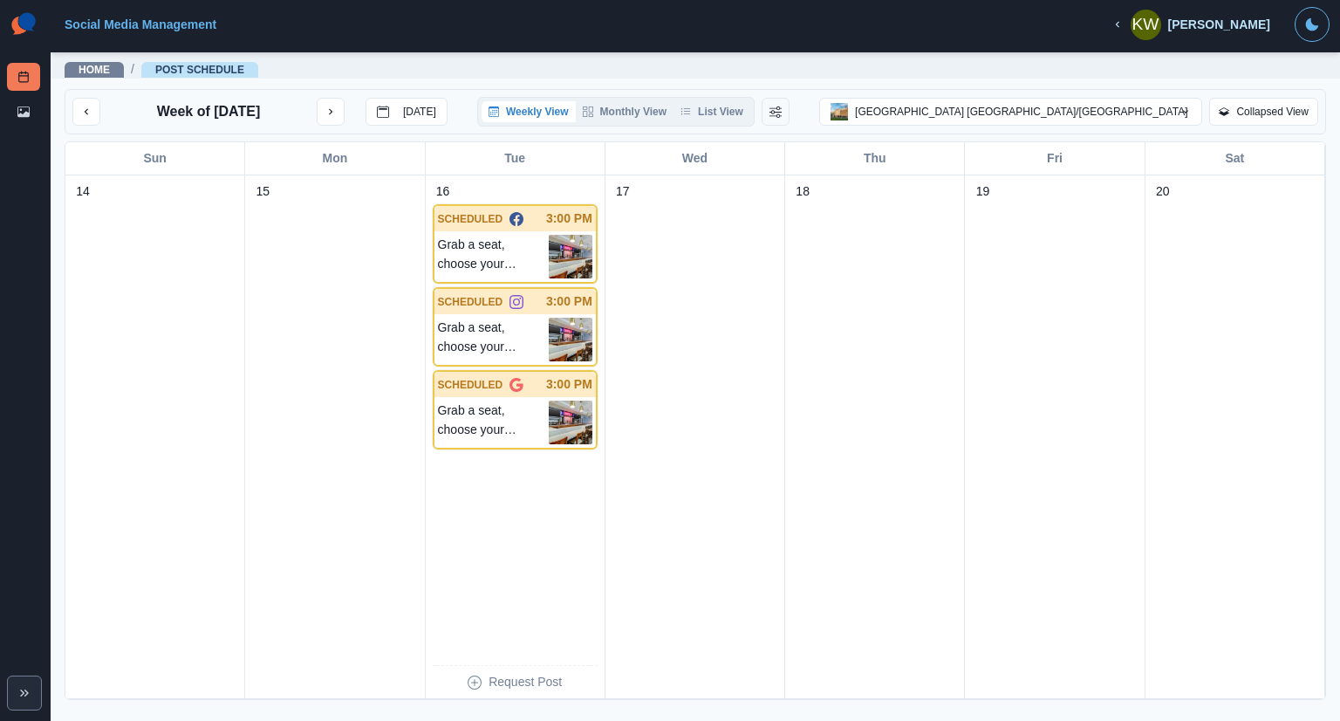
click at [896, 64] on div "Home / Post Schedule" at bounding box center [695, 65] width 1289 height 28
